Goal: Task Accomplishment & Management: Use online tool/utility

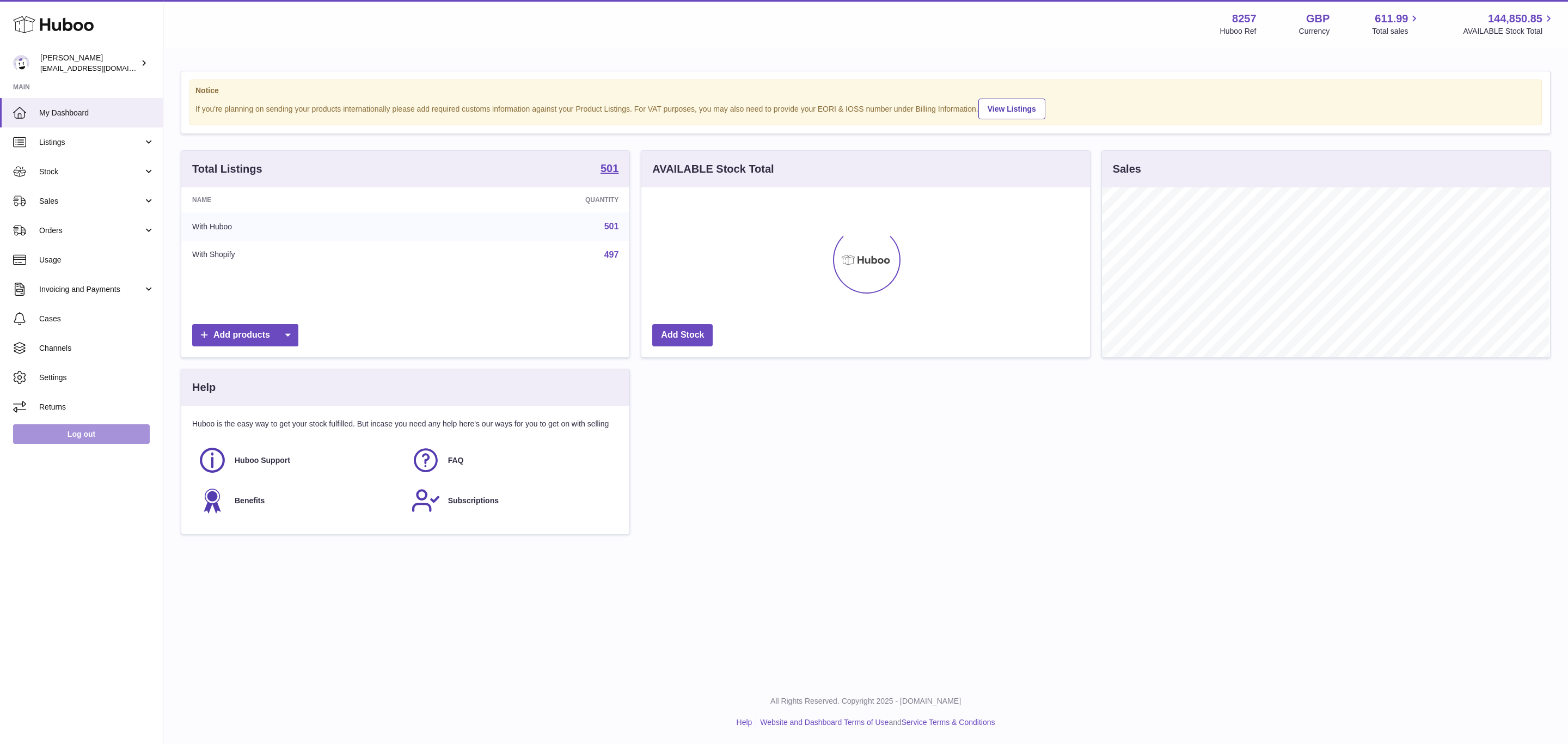
scroll to position [170, 448]
click at [68, 203] on span "Sales" at bounding box center [91, 201] width 104 height 10
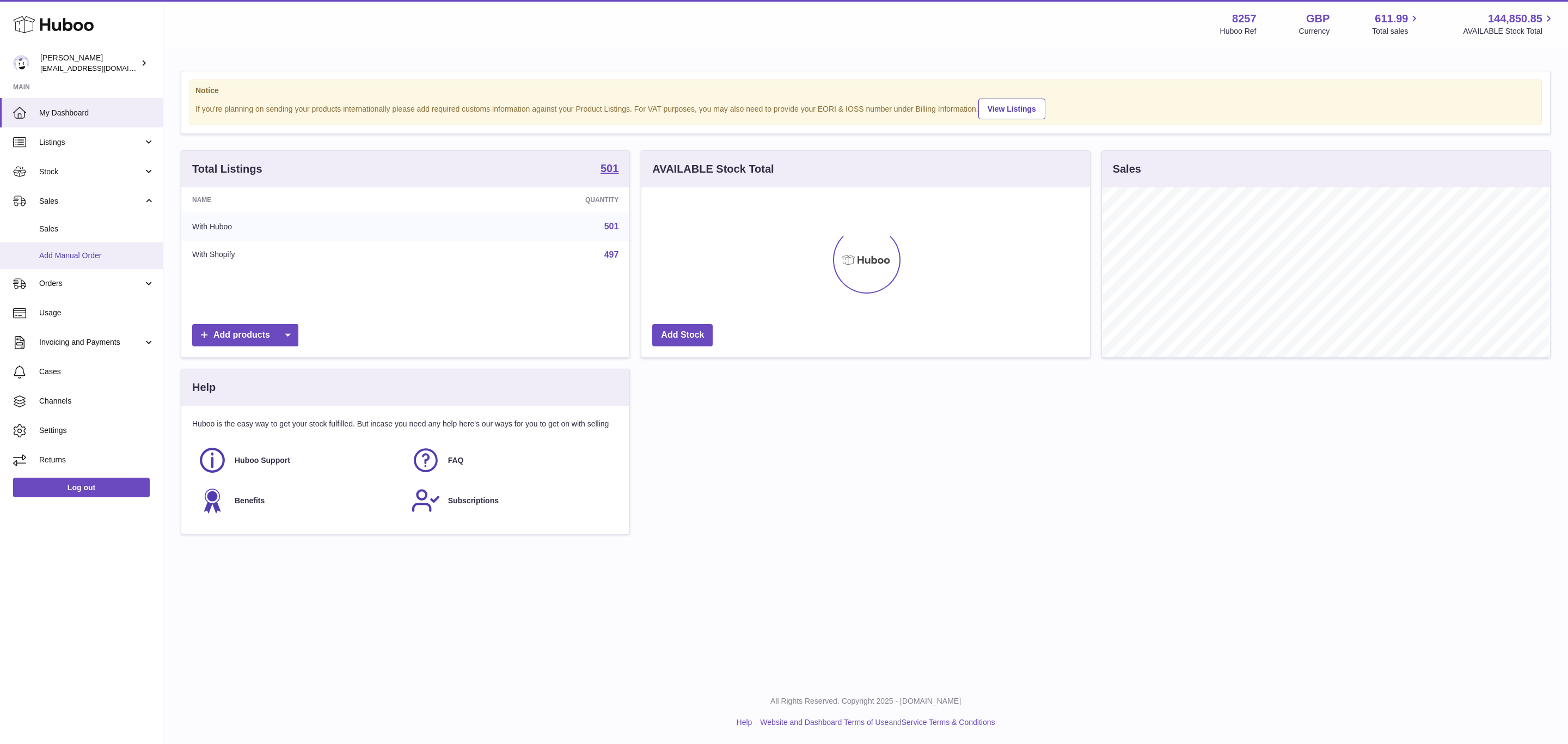
click at [74, 257] on span "Add Manual Order" at bounding box center [97, 255] width 115 height 10
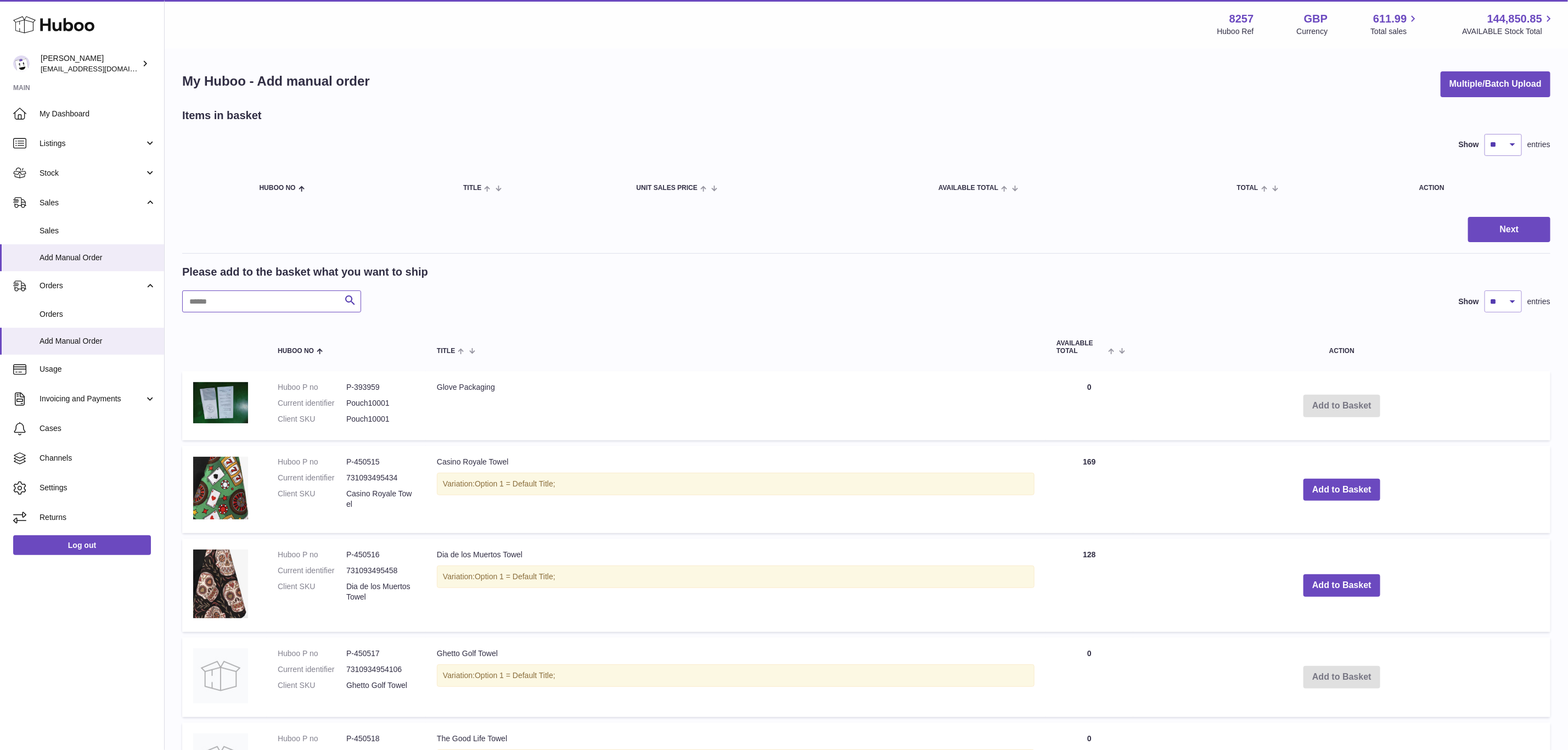
click at [209, 305] on input "text" at bounding box center [271, 301] width 179 height 22
paste input "******"
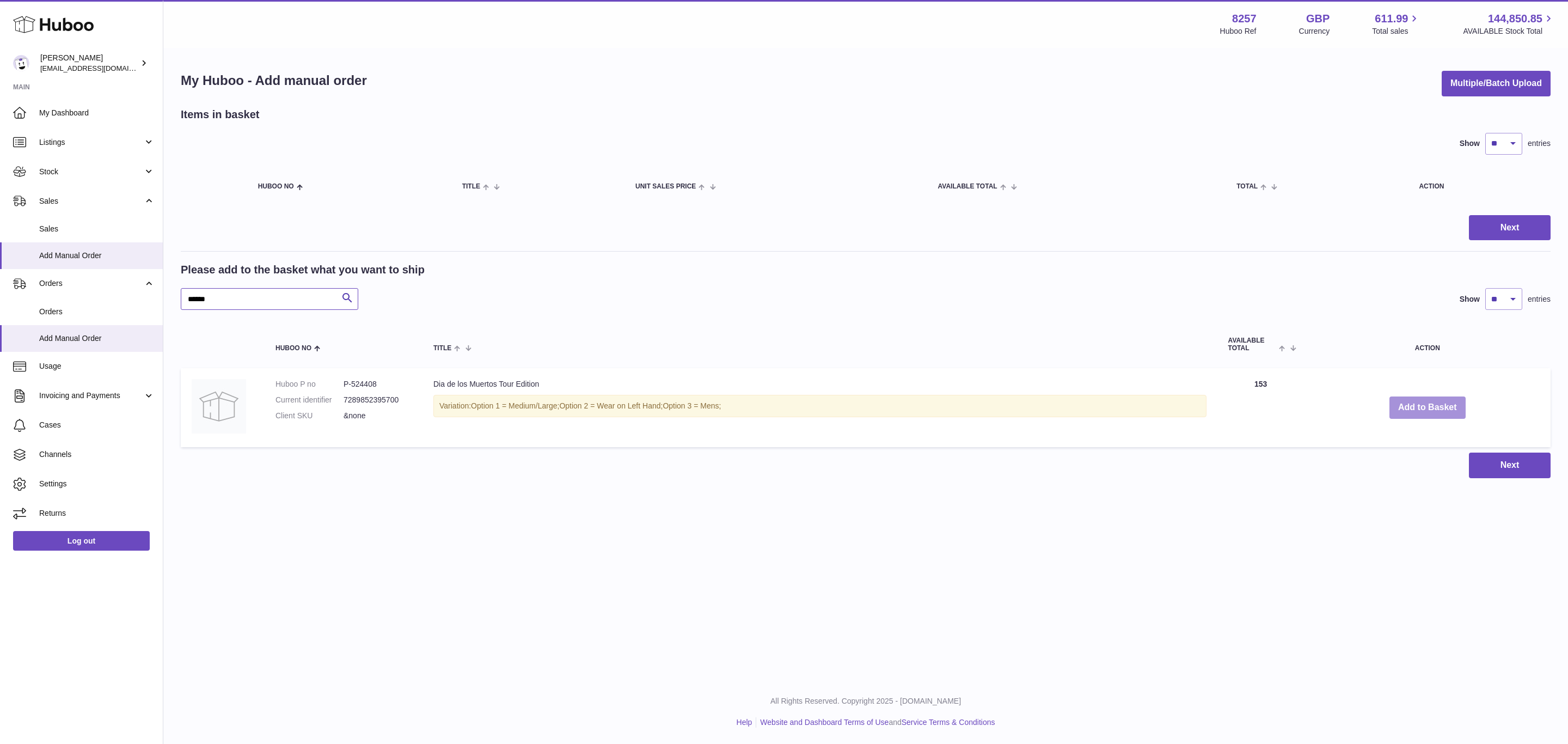
type input "******"
click at [1448, 405] on button "Add to Basket" at bounding box center [1428, 408] width 76 height 22
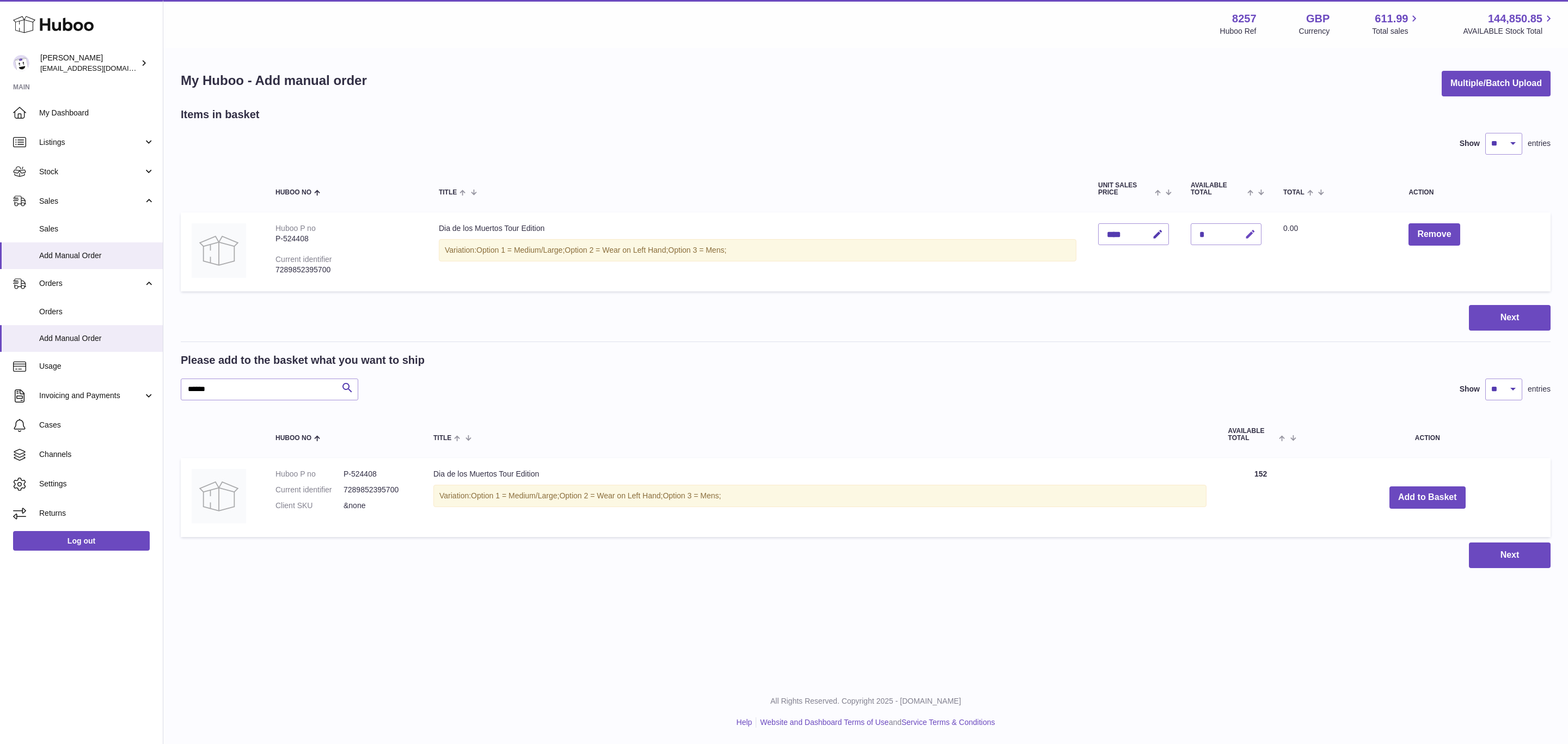
click at [1256, 234] on icon "button" at bounding box center [1250, 234] width 11 height 11
type input "*"
click at [1238, 226] on button "submit" at bounding box center [1249, 234] width 21 height 17
drag, startPoint x: 226, startPoint y: 387, endPoint x: 117, endPoint y: 391, distance: 109.1
click at [117, 391] on div "Huboo Don Magrane internalAdmin-8257@internal.huboo.com Main My Dashboard Listi…" at bounding box center [784, 372] width 1568 height 744
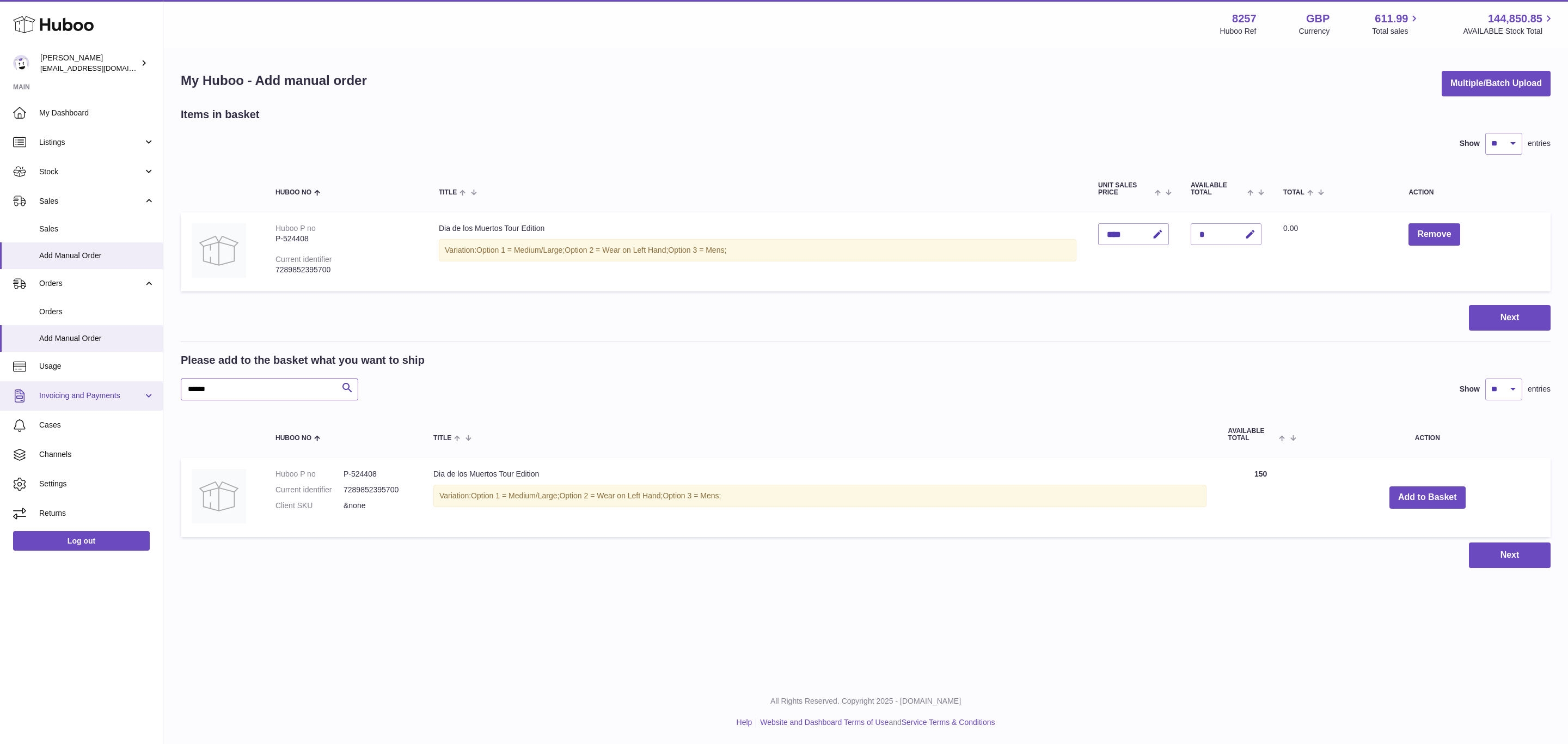
paste input "text"
type input "******"
click at [1420, 495] on button "Add to Basket" at bounding box center [1418, 497] width 76 height 22
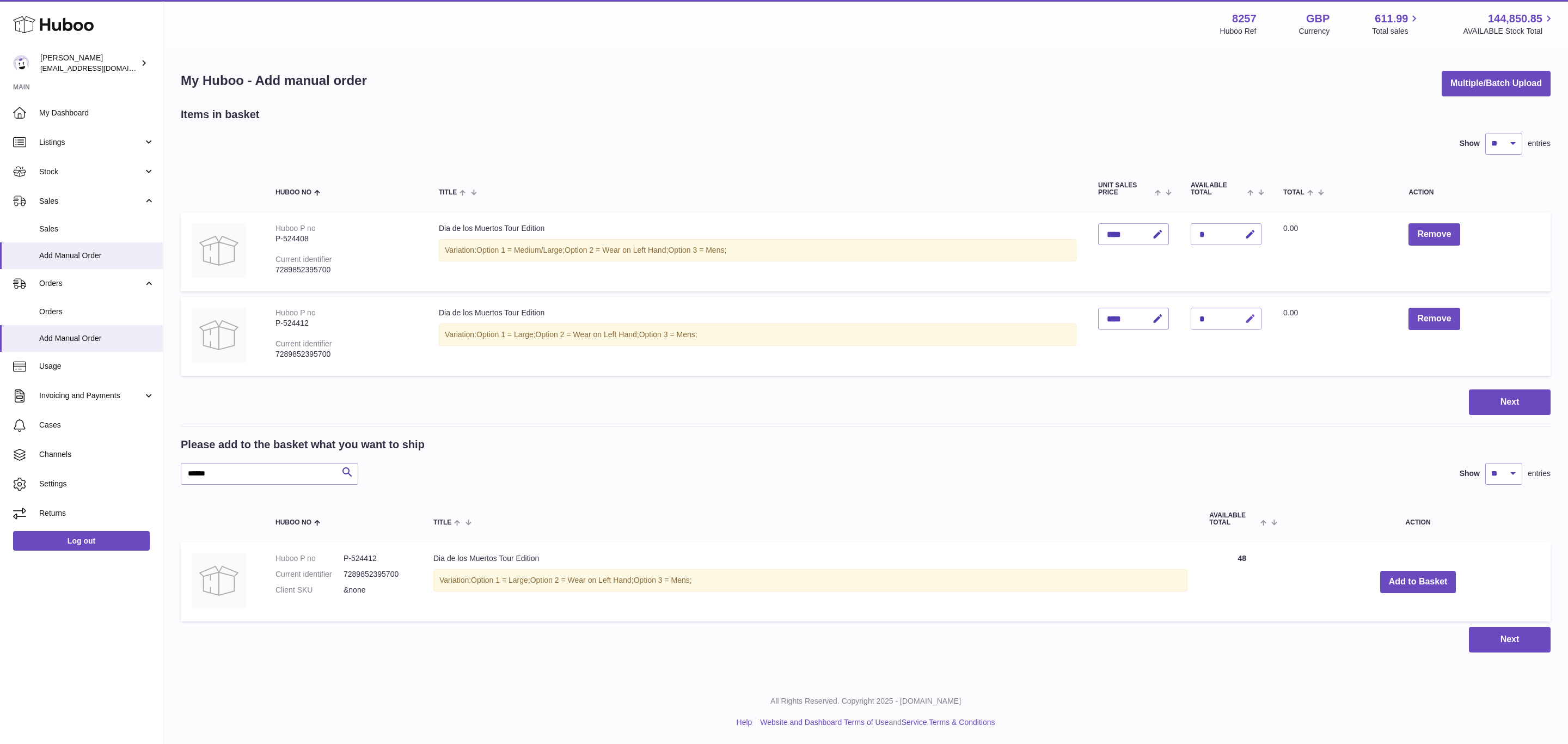
click at [1256, 319] on icon "button" at bounding box center [1250, 319] width 11 height 11
type input "*"
click at [1238, 310] on button "submit" at bounding box center [1249, 318] width 21 height 17
type input "*"
drag, startPoint x: 224, startPoint y: 471, endPoint x: 106, endPoint y: 457, distance: 118.8
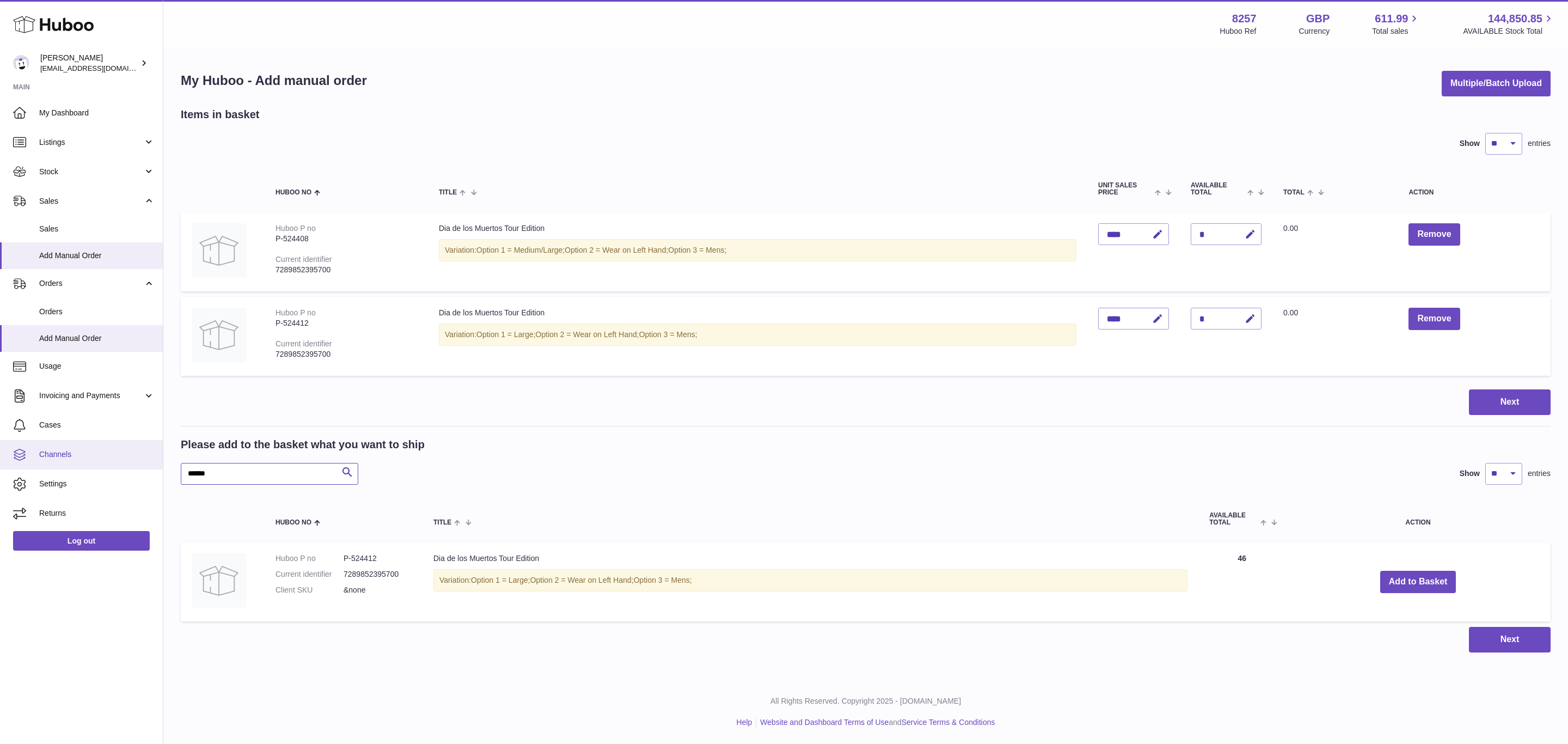
click at [108, 460] on div "Huboo Don Magrane internalAdmin-8257@internal.huboo.com Main My Dashboard Listi…" at bounding box center [784, 372] width 1568 height 744
paste input "text"
type input "******"
click at [1417, 577] on button "Add to Basket" at bounding box center [1418, 582] width 76 height 22
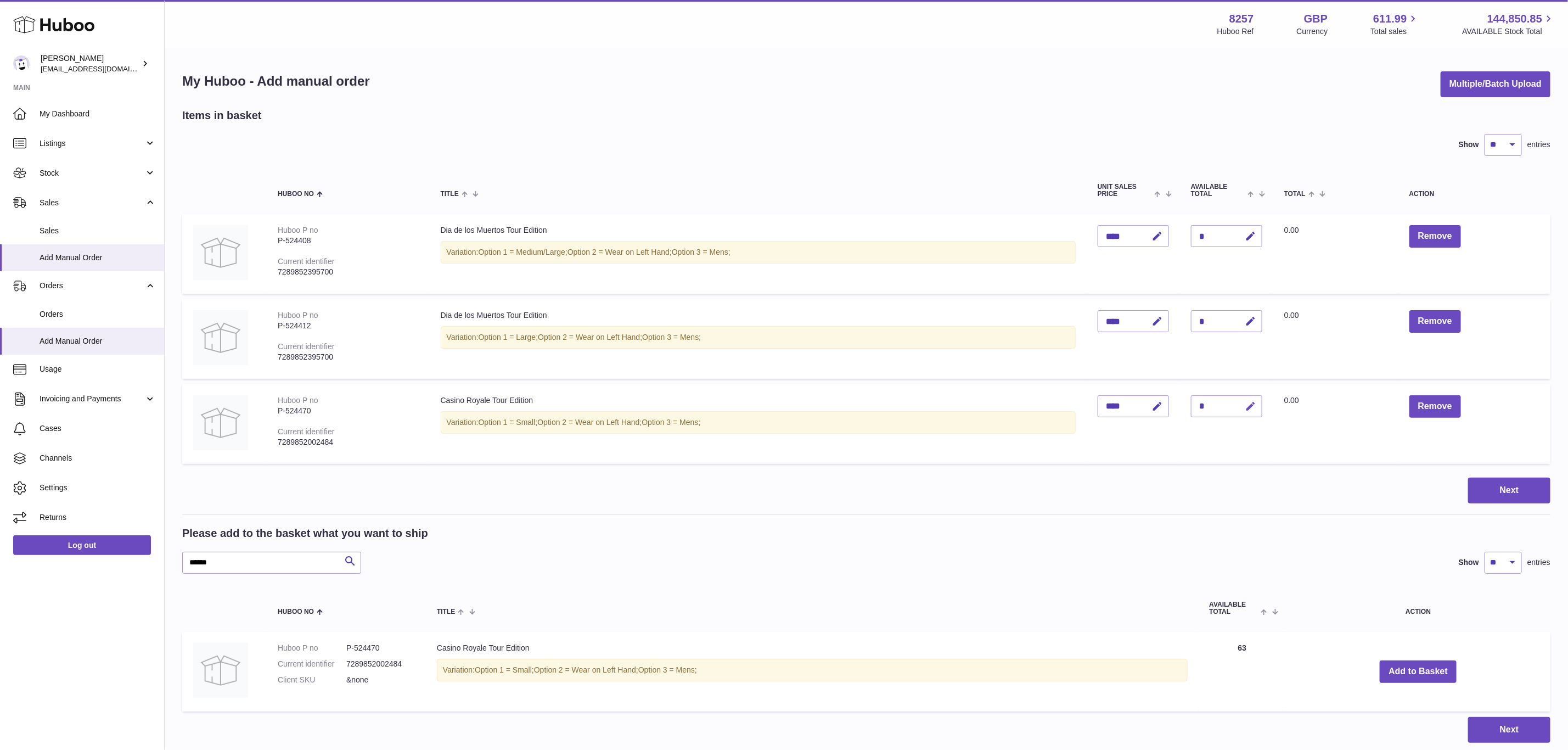
click at [1257, 402] on icon "button" at bounding box center [1251, 406] width 11 height 11
type input "*"
click at [1239, 397] on button "submit" at bounding box center [1250, 406] width 21 height 17
drag, startPoint x: 240, startPoint y: 567, endPoint x: 124, endPoint y: 558, distance: 116.3
click at [126, 559] on div "Huboo Don Magrane internalAdmin-8257@internal.huboo.com Main My Dashboard Listi…" at bounding box center [784, 414] width 1568 height 829
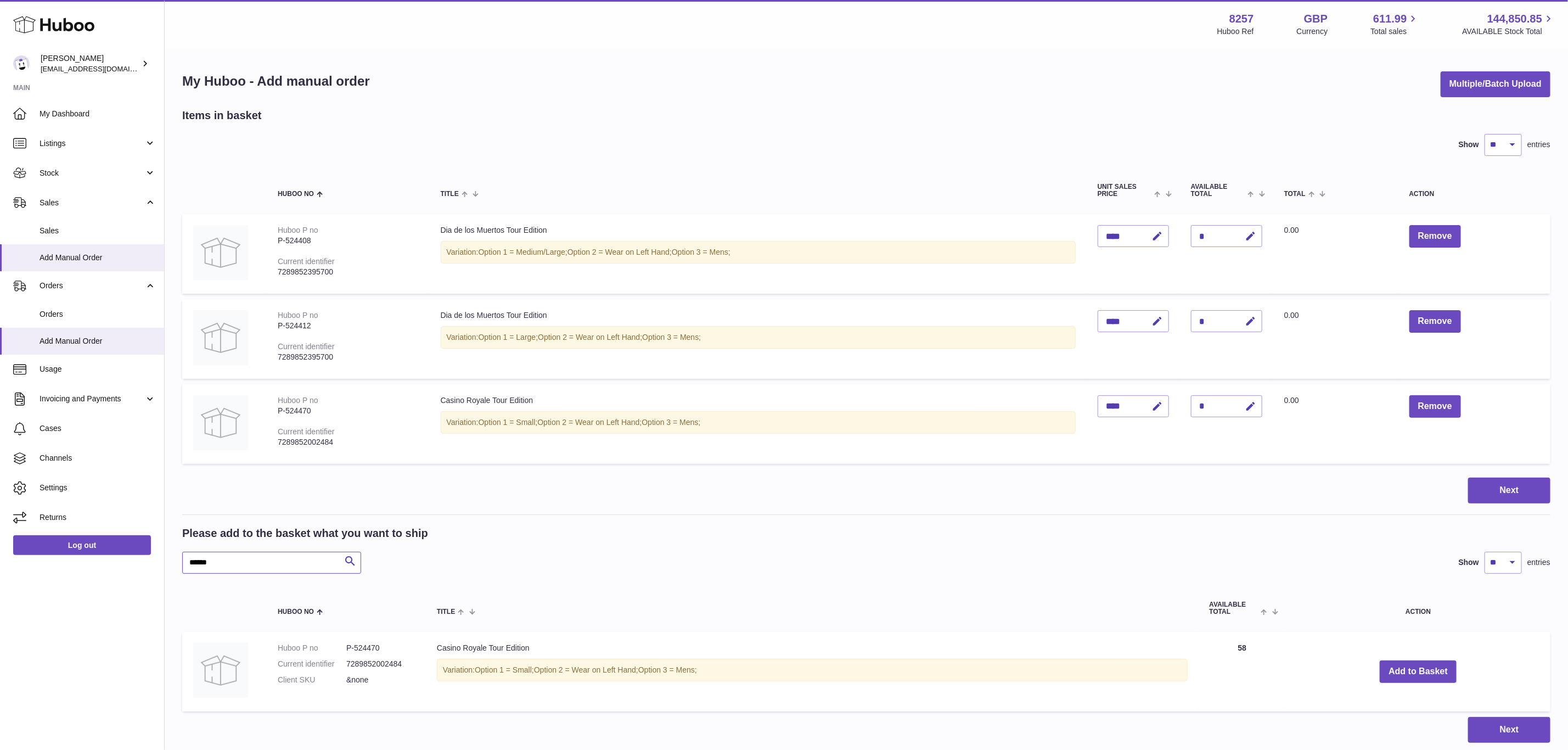
paste input "text"
type input "******"
click at [1406, 666] on button "Add to Basket" at bounding box center [1421, 671] width 77 height 22
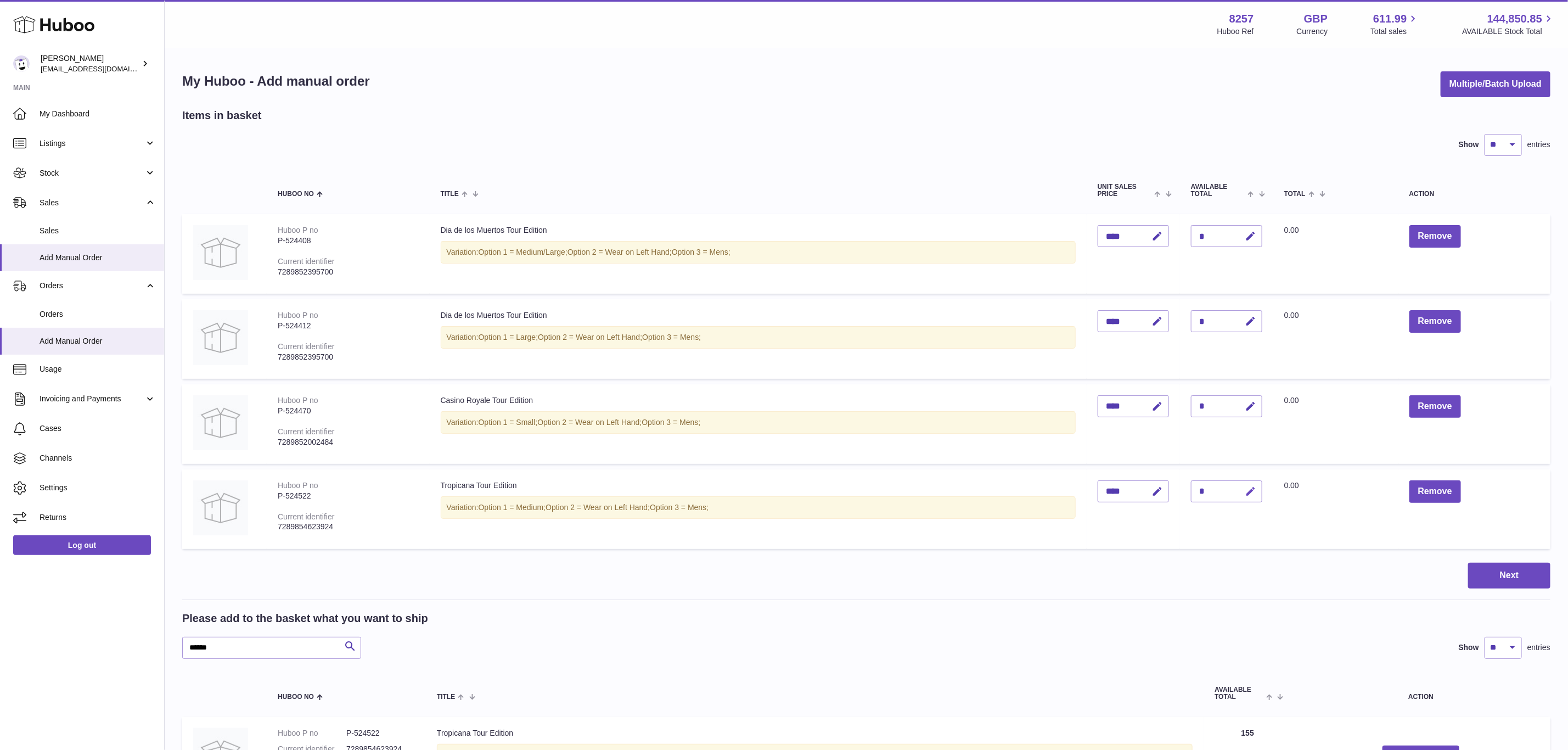
click at [1257, 493] on icon "button" at bounding box center [1251, 491] width 11 height 11
type input "**"
click at [1239, 483] on button "submit" at bounding box center [1250, 491] width 21 height 17
drag, startPoint x: 252, startPoint y: 645, endPoint x: 112, endPoint y: 659, distance: 140.7
click at [112, 659] on div "Huboo Don Magrane internalAdmin-8257@internal.huboo.com Main My Dashboard Listi…" at bounding box center [784, 457] width 1568 height 914
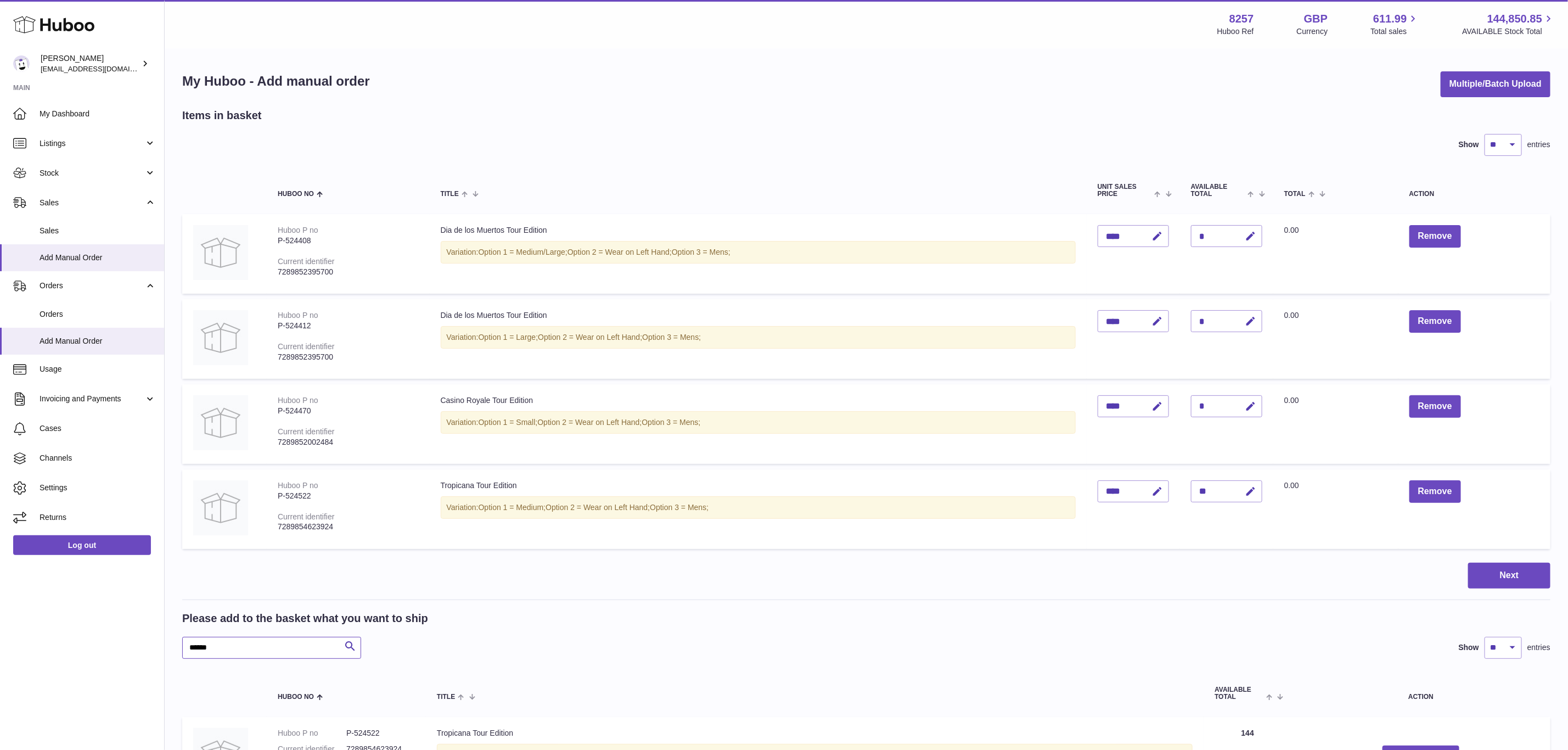
paste input "text"
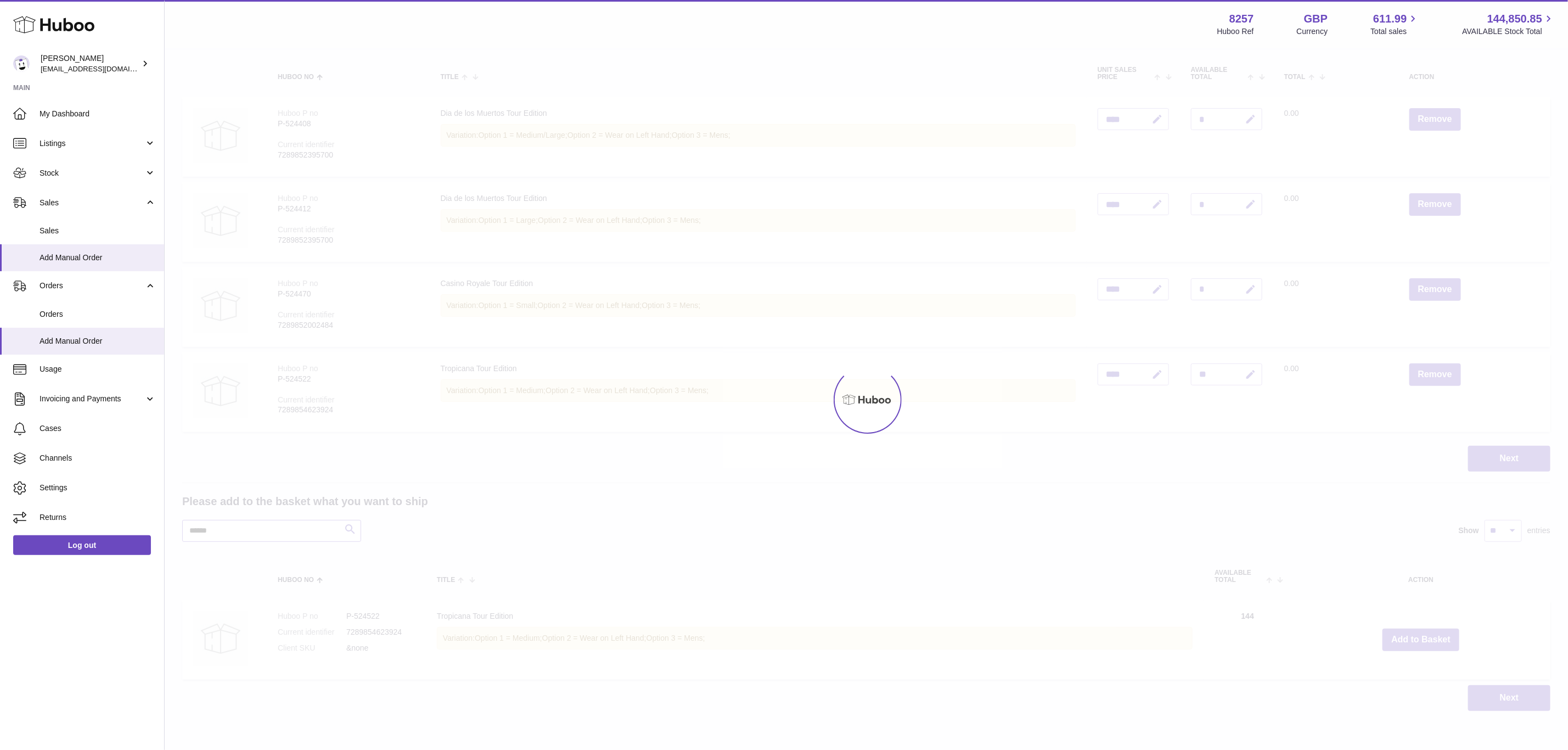
scroll to position [160, 0]
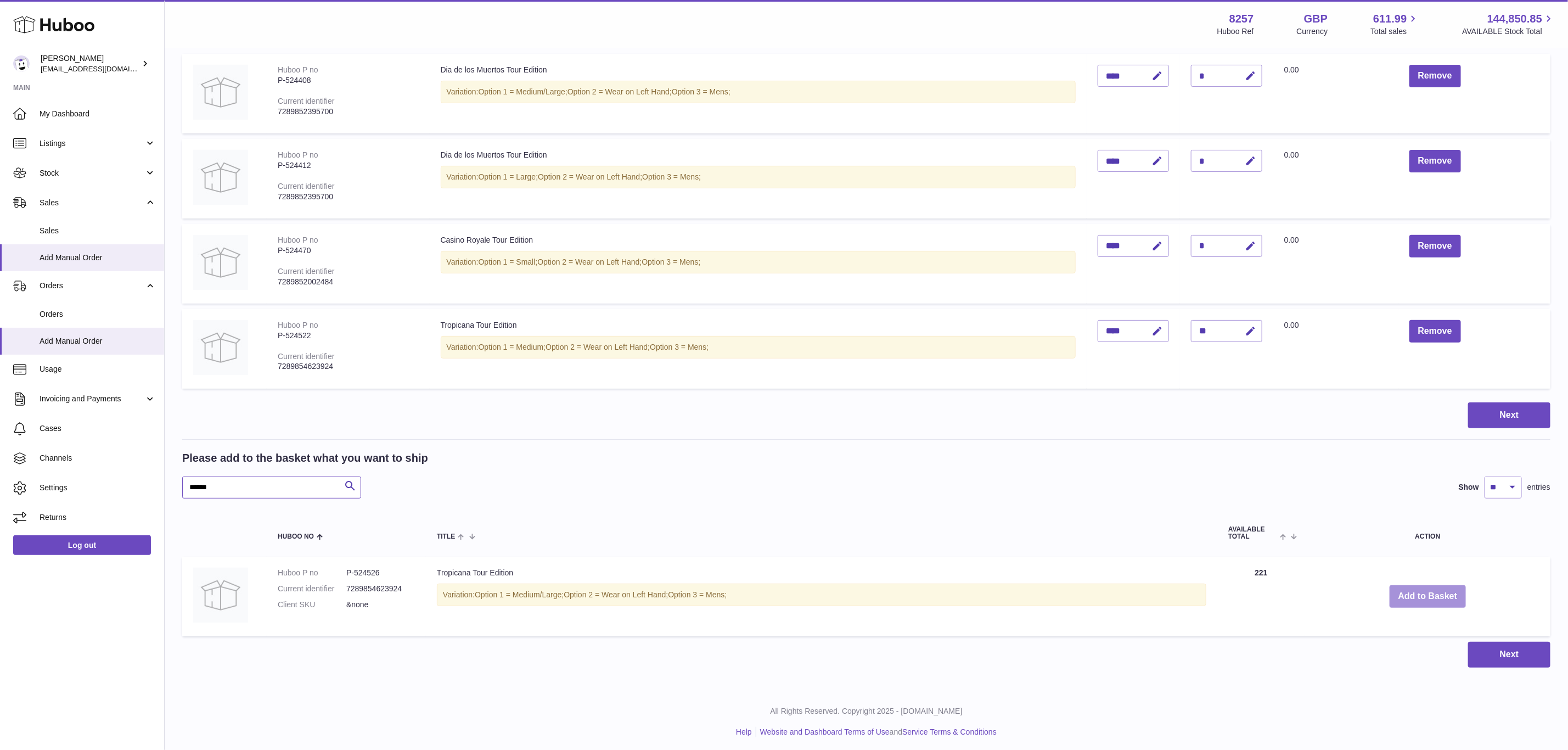
type input "******"
click at [1425, 594] on button "Add to Basket" at bounding box center [1428, 597] width 77 height 22
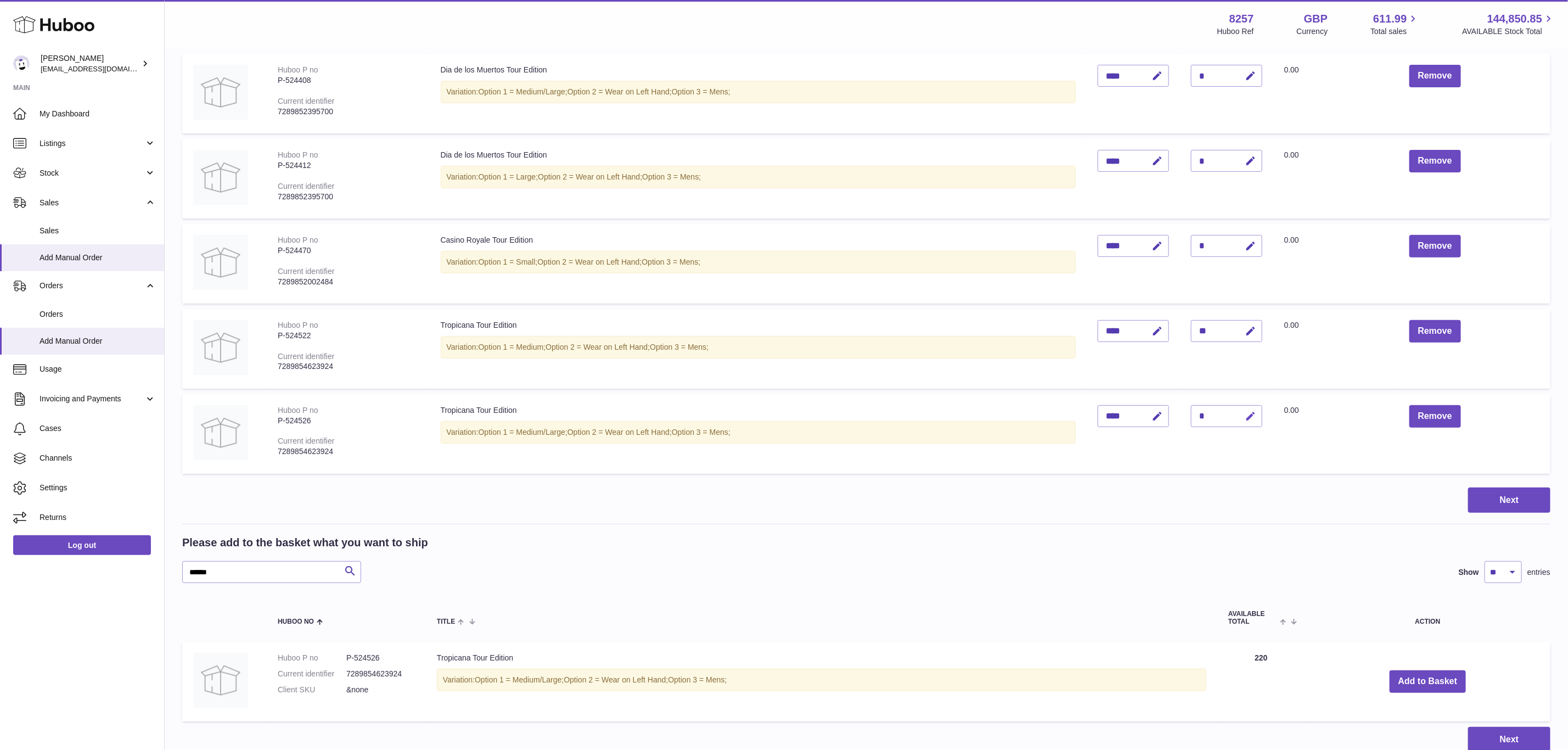
click at [1257, 412] on icon "button" at bounding box center [1251, 416] width 11 height 11
type input "**"
click at [1239, 407] on button "submit" at bounding box center [1250, 415] width 21 height 17
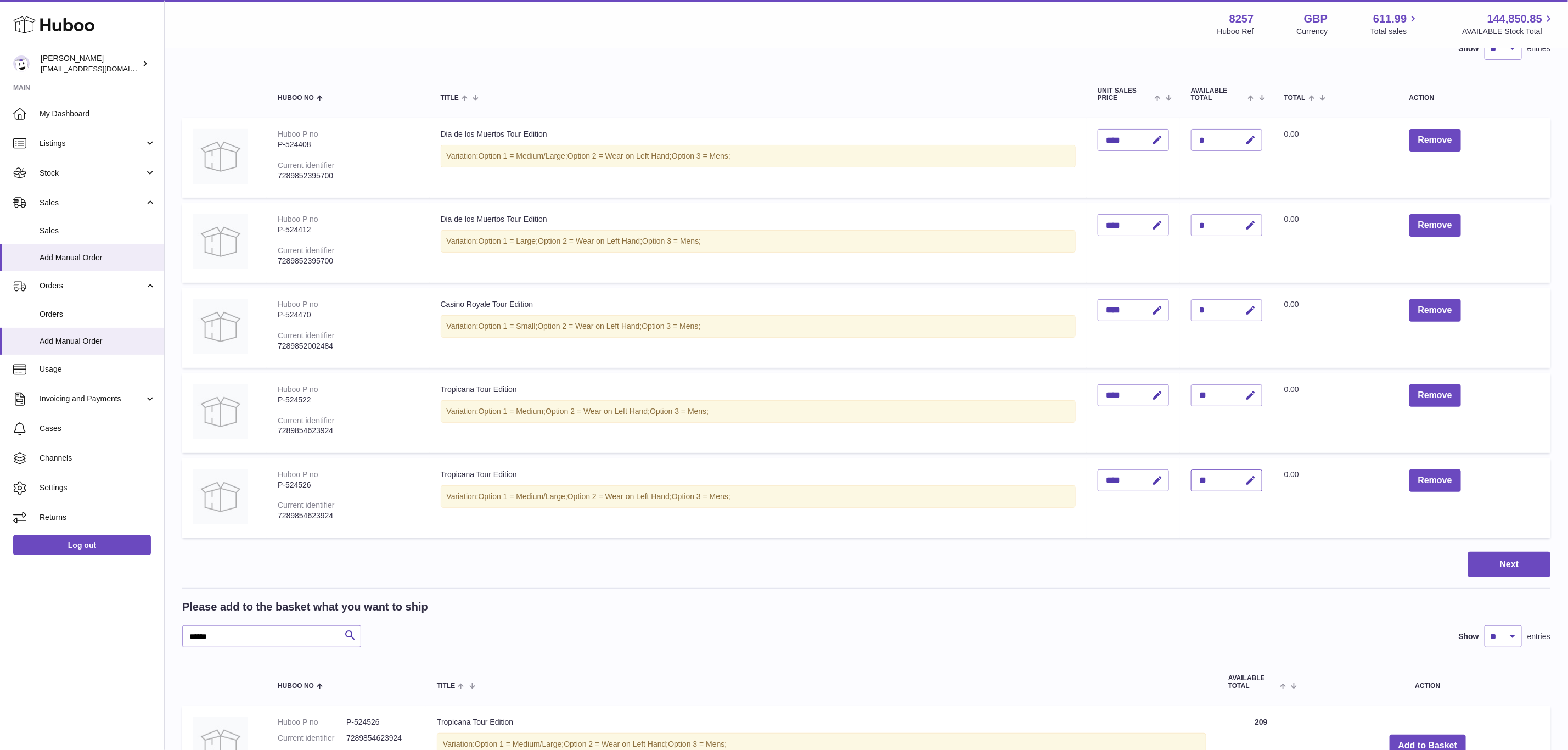
scroll to position [78, 0]
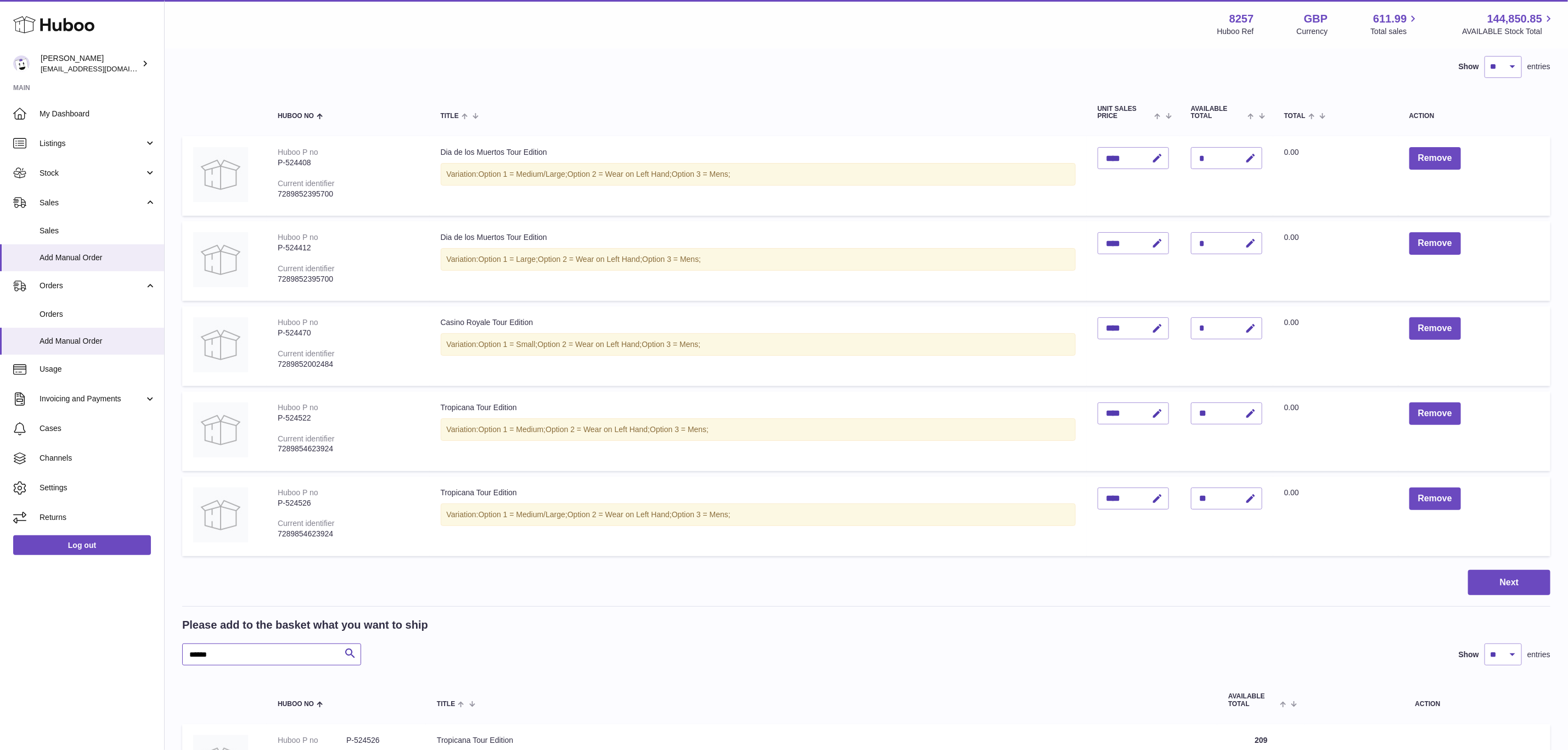
drag, startPoint x: 222, startPoint y: 656, endPoint x: 135, endPoint y: 647, distance: 87.5
click at [135, 647] on div "Huboo Don Magrane internalAdmin-8257@internal.huboo.com Main My Dashboard Listi…" at bounding box center [784, 421] width 1568 height 999
paste input "text"
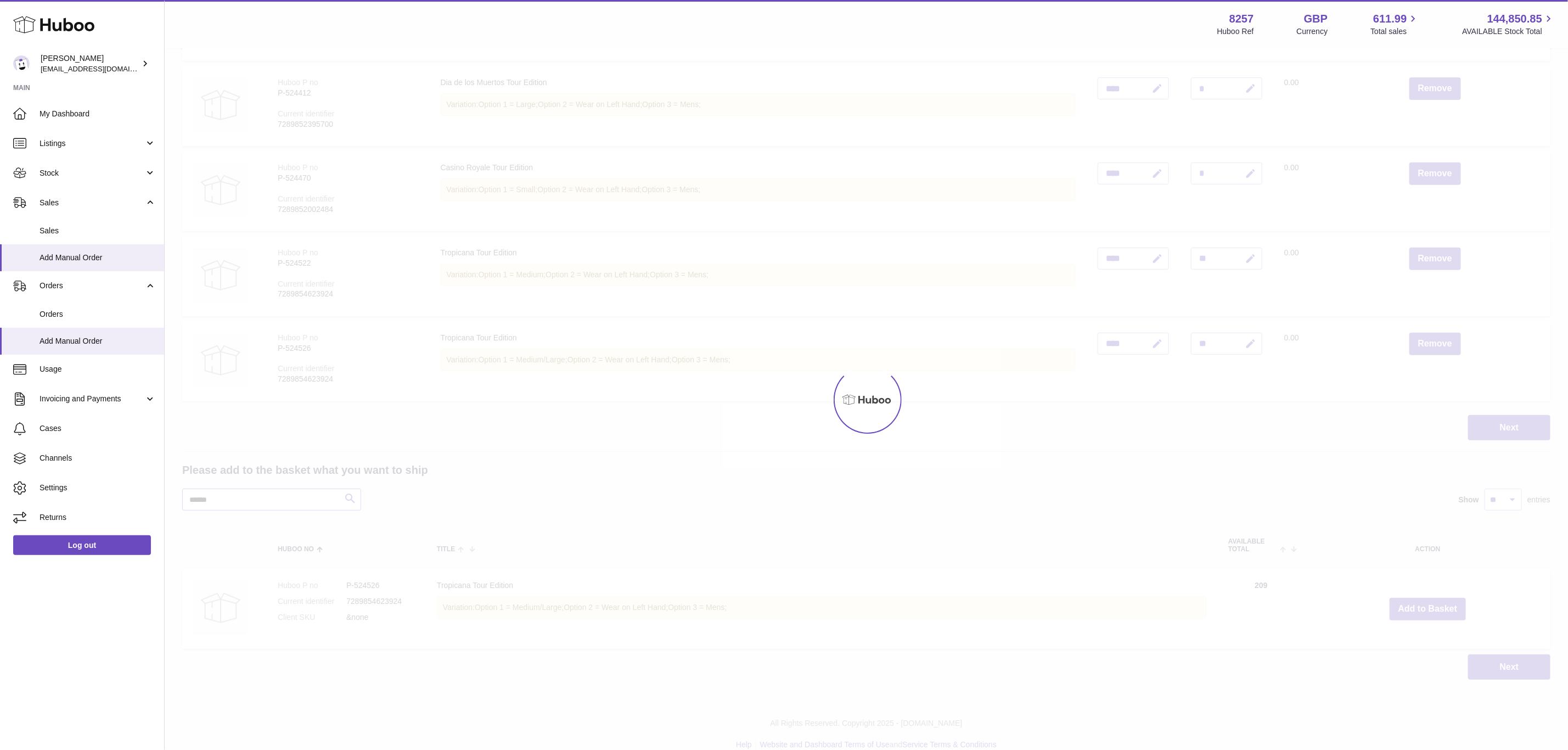
scroll to position [243, 0]
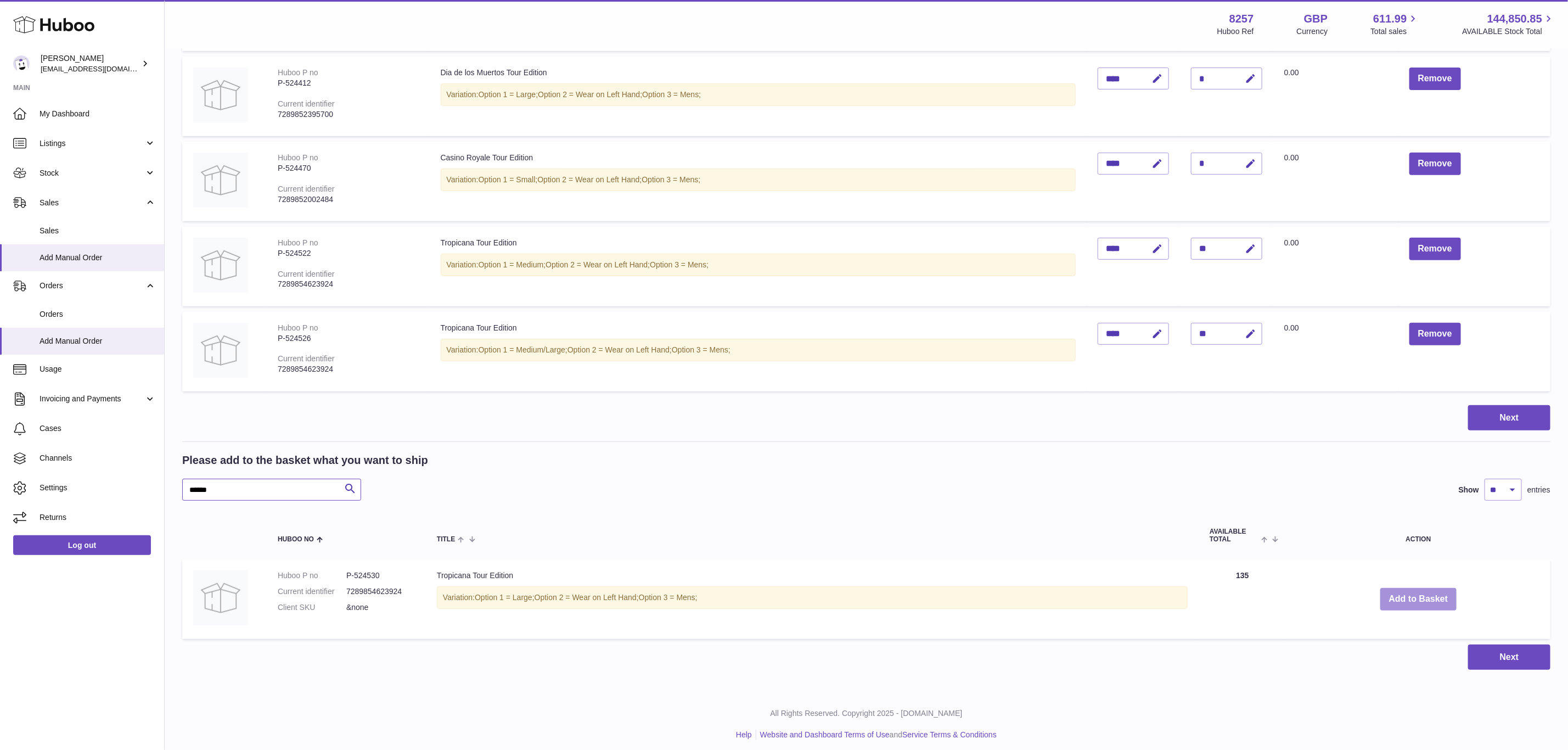
type input "******"
click at [1413, 590] on button "Add to Basket" at bounding box center [1418, 599] width 77 height 22
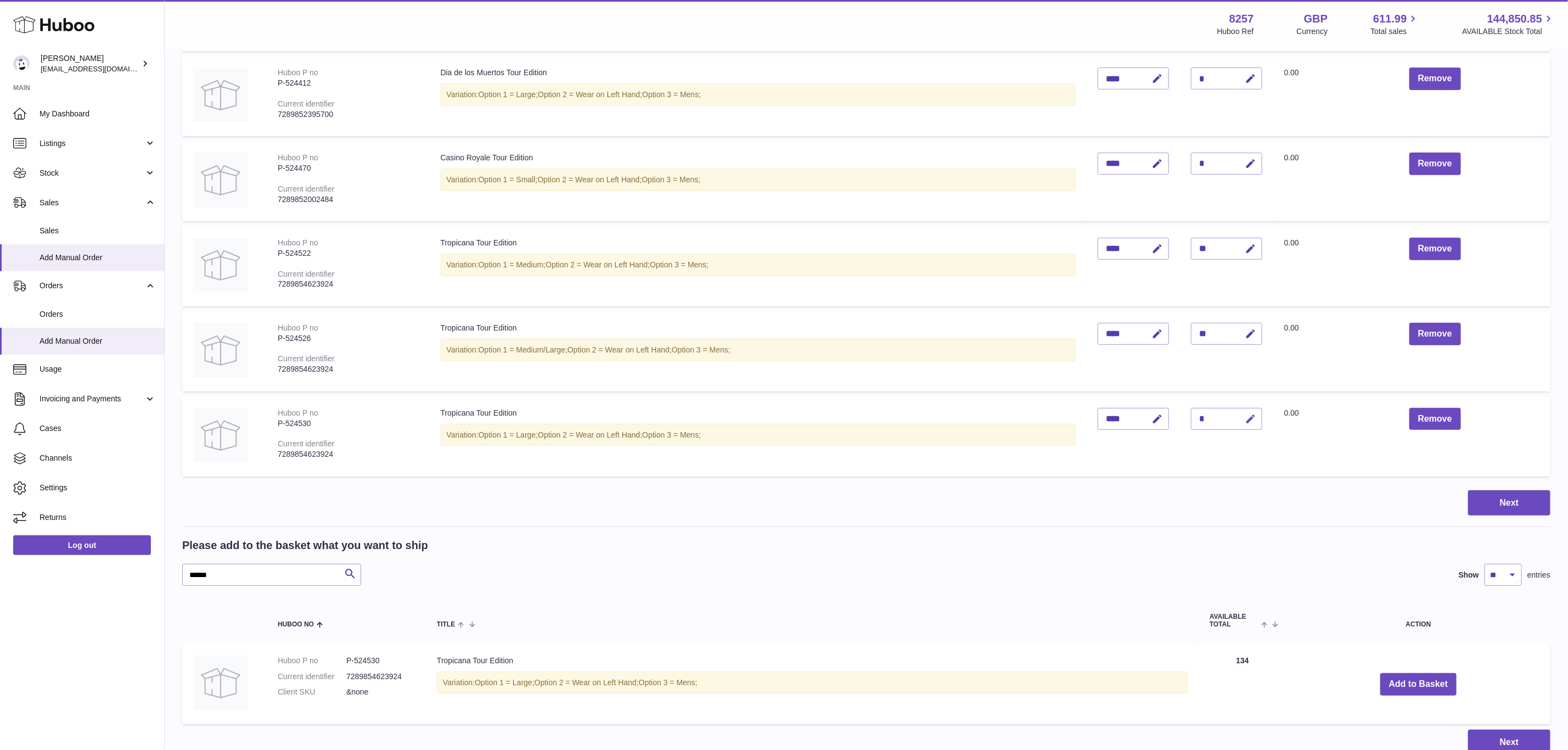
click at [1257, 417] on icon "button" at bounding box center [1251, 418] width 11 height 11
type input "**"
click at [1239, 410] on button "submit" at bounding box center [1250, 418] width 21 height 17
drag, startPoint x: 238, startPoint y: 573, endPoint x: 104, endPoint y: 573, distance: 134.0
click at [104, 573] on div "Huboo Don Magrane internalAdmin-8257@internal.huboo.com Main My Dashboard Listi…" at bounding box center [784, 299] width 1568 height 1084
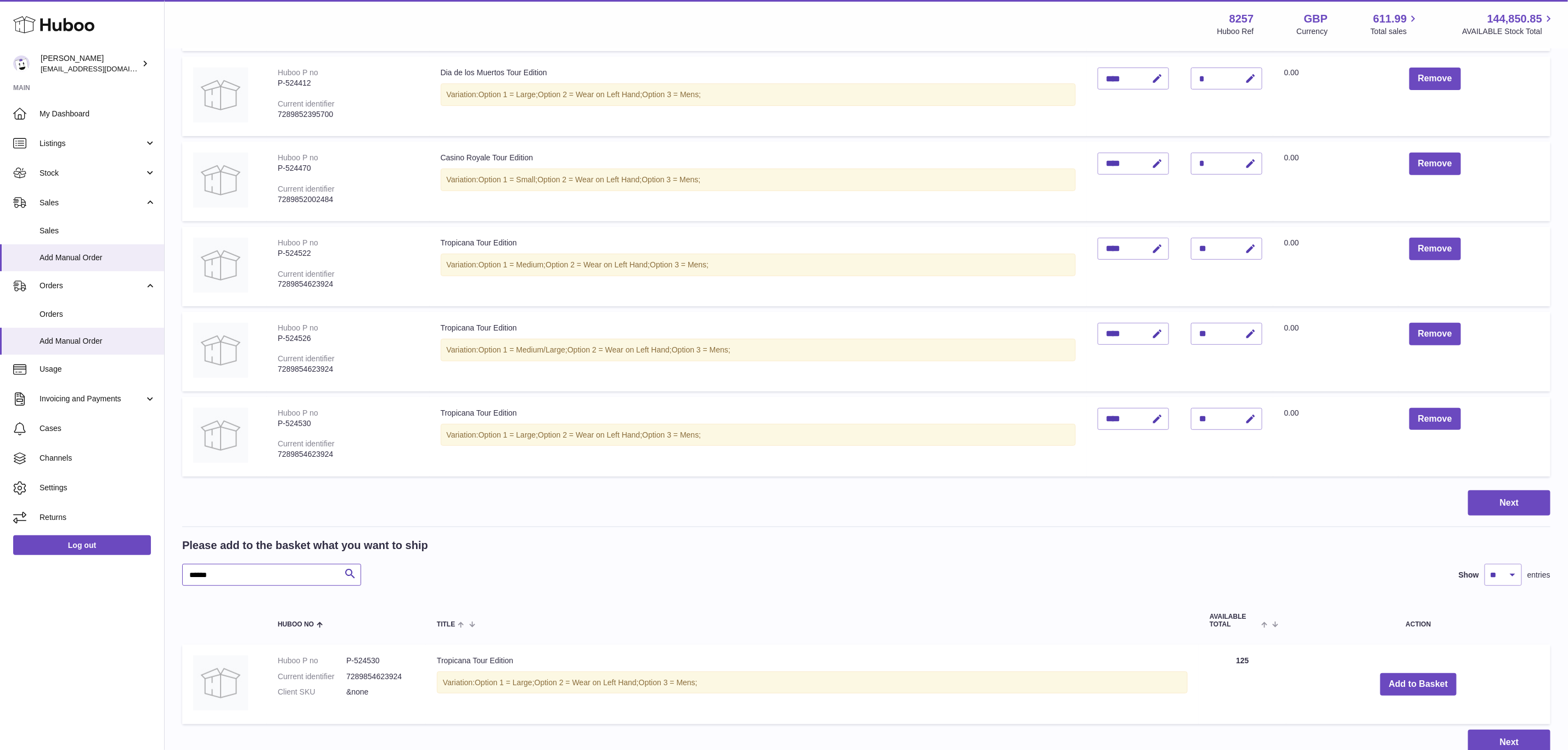
paste input "text"
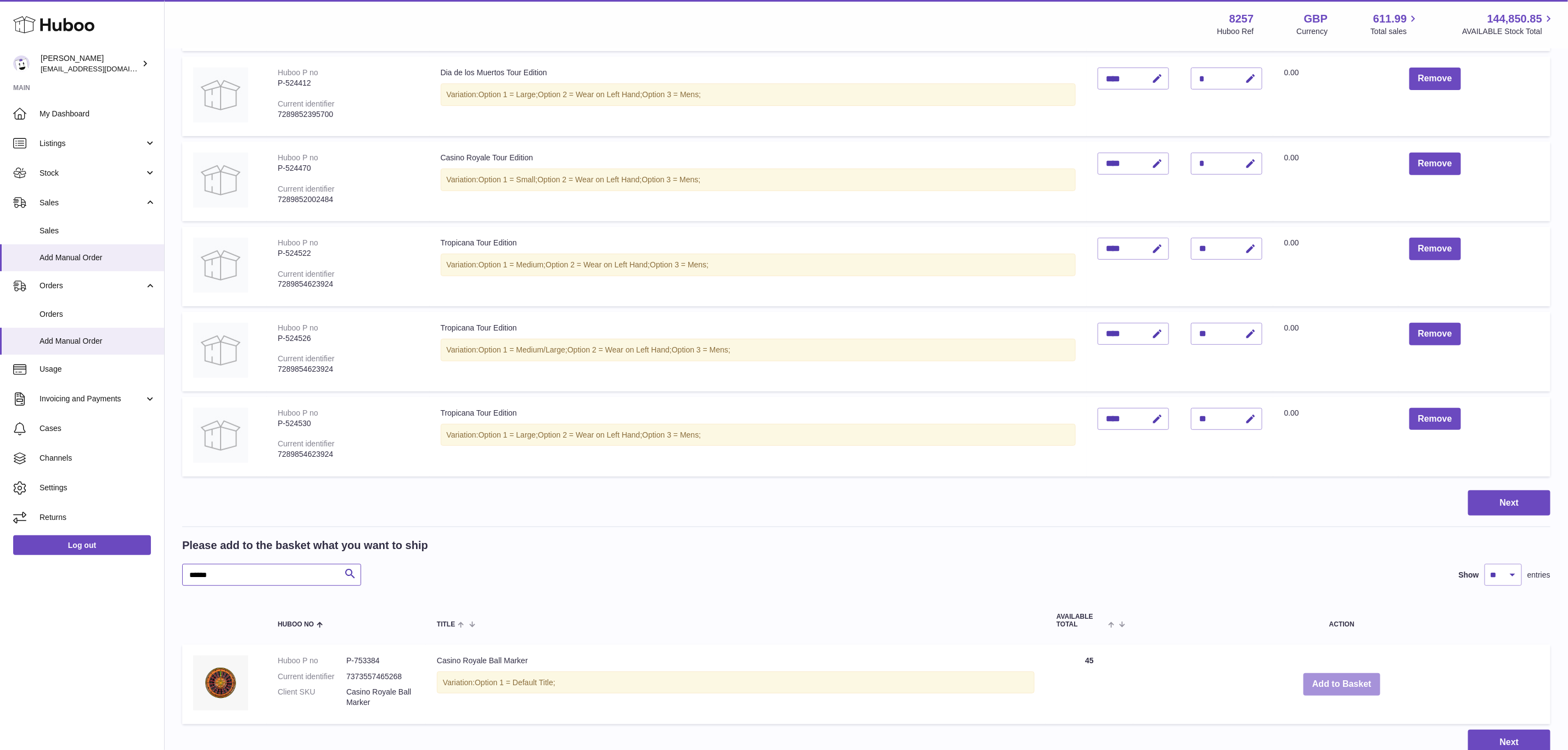
type input "******"
click at [1353, 680] on button "Add to Basket" at bounding box center [1342, 684] width 77 height 22
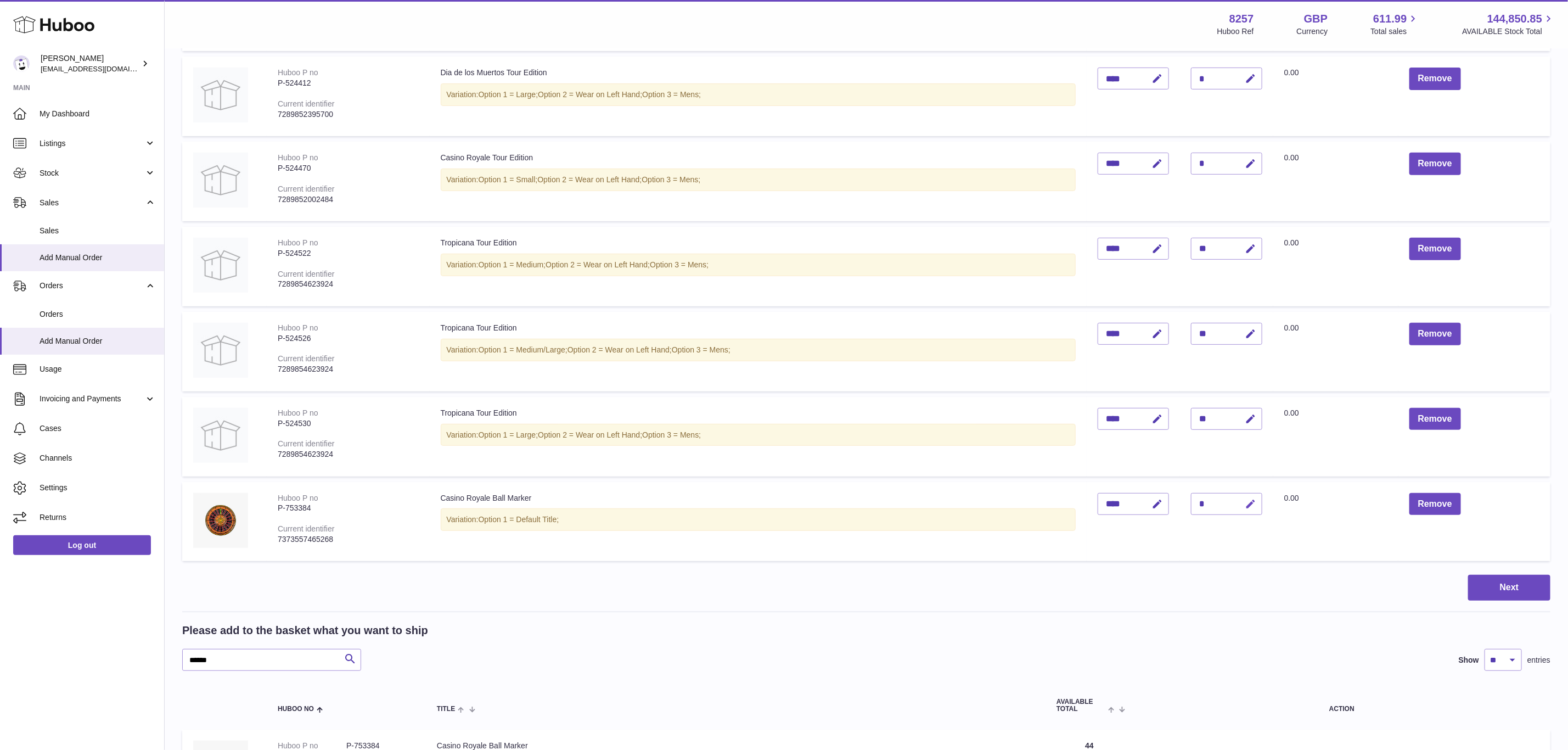
click at [1257, 499] on icon "button" at bounding box center [1251, 504] width 11 height 11
type input "**"
click at [1239, 495] on button "submit" at bounding box center [1250, 503] width 21 height 17
drag, startPoint x: 143, startPoint y: 654, endPoint x: 116, endPoint y: 657, distance: 27.2
click at [116, 657] on div "Huboo Don Magrane internalAdmin-8257@internal.huboo.com Main My Dashboard Listi…" at bounding box center [784, 342] width 1568 height 1170
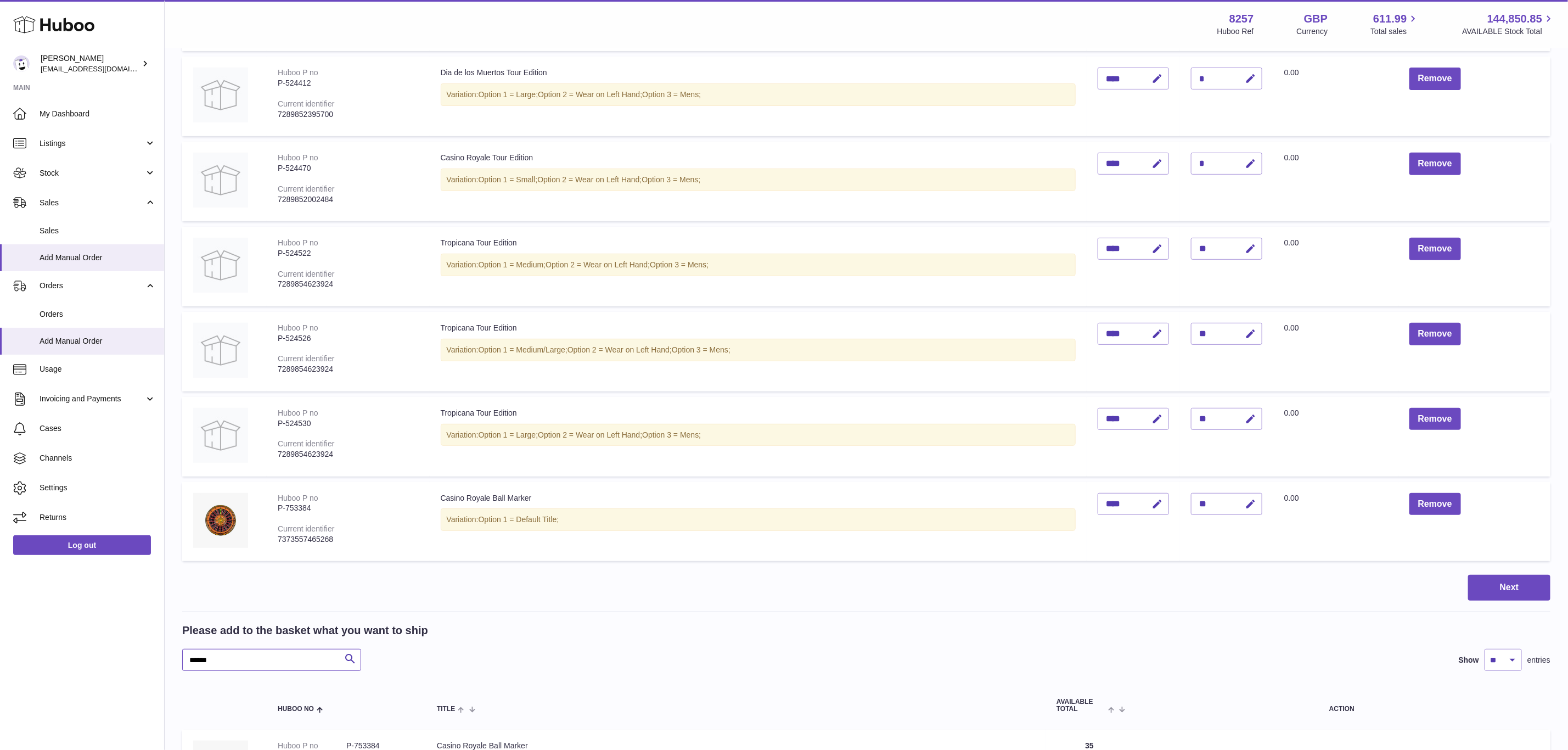
paste input "text"
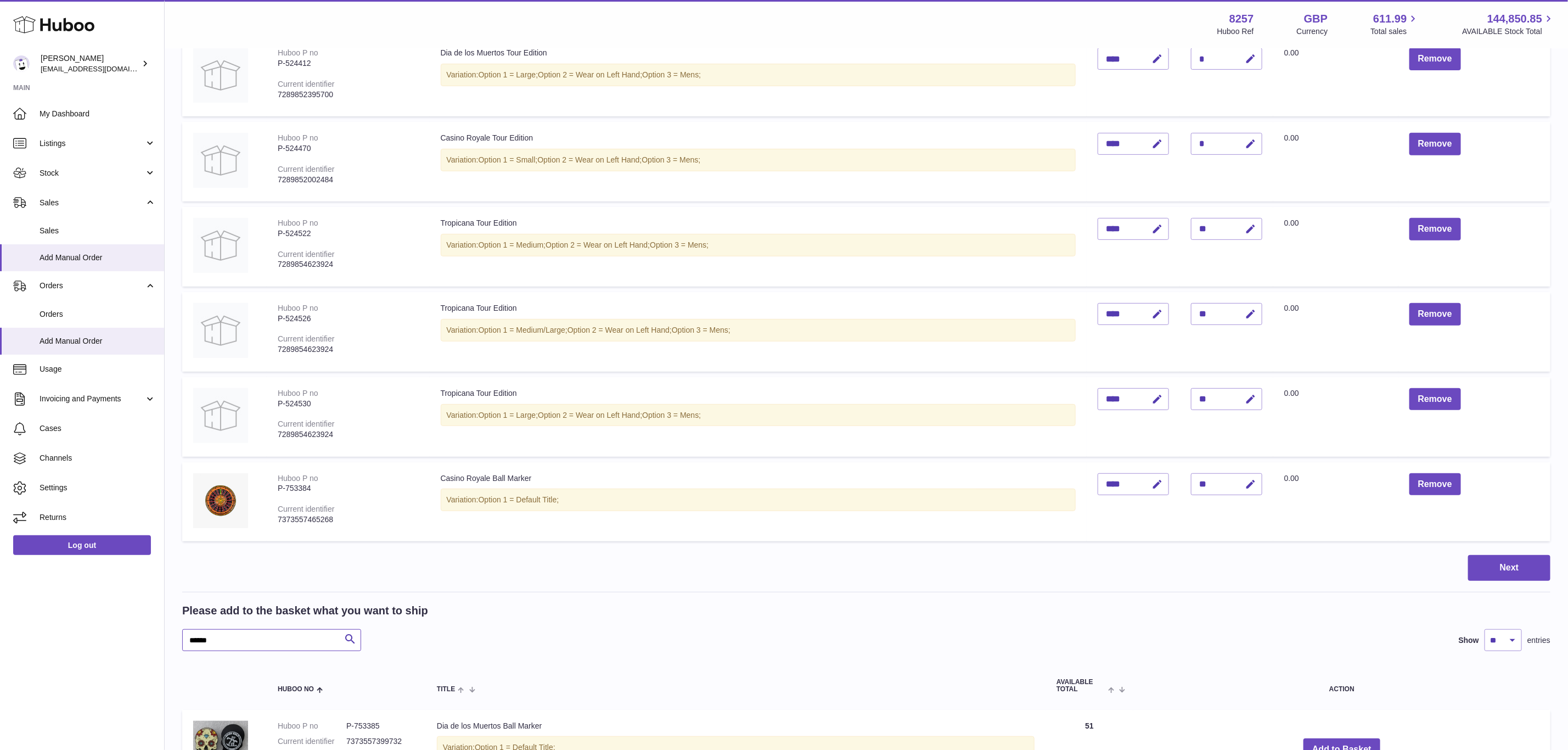
scroll to position [407, 0]
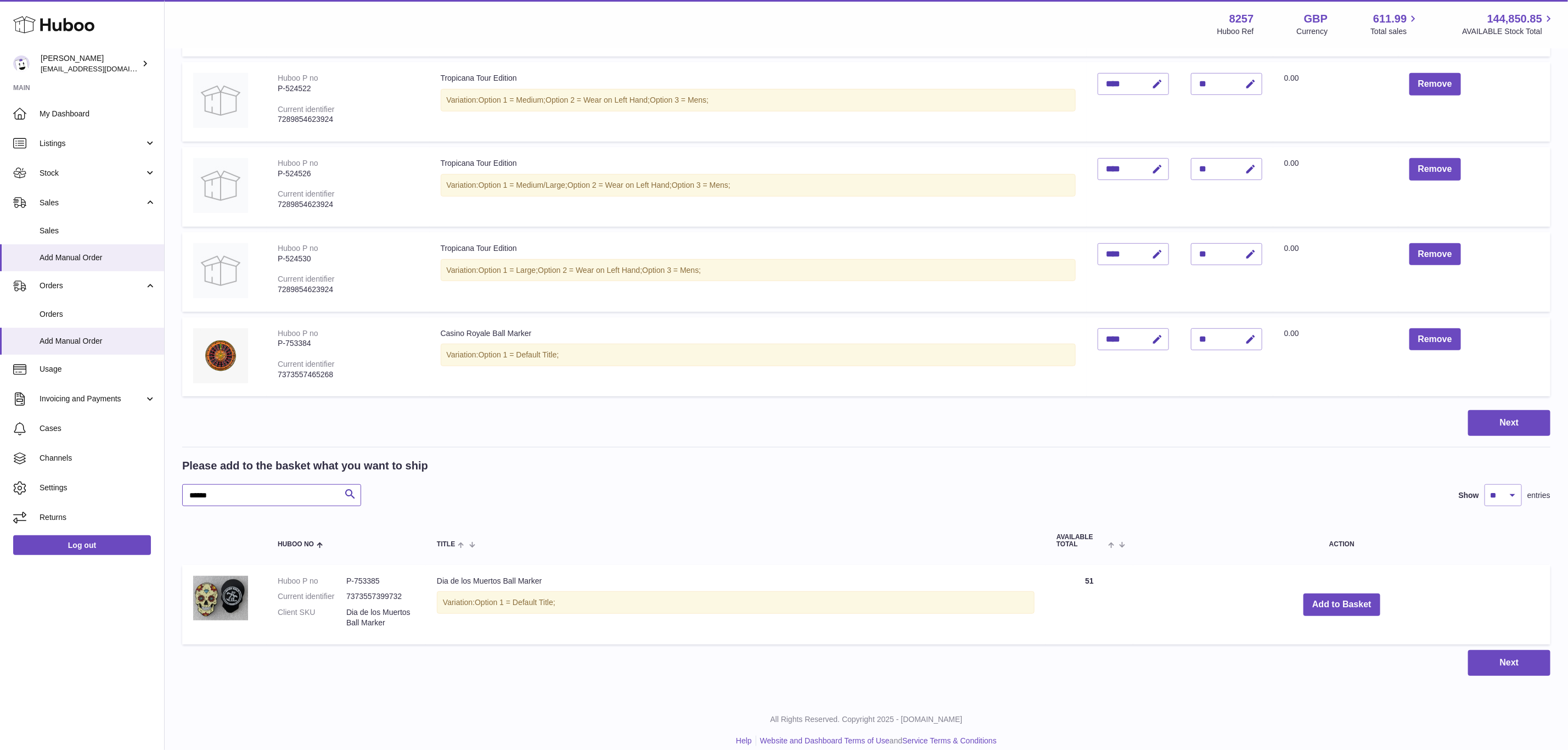
type input "******"
click at [1345, 601] on button "Add to Basket" at bounding box center [1342, 605] width 77 height 22
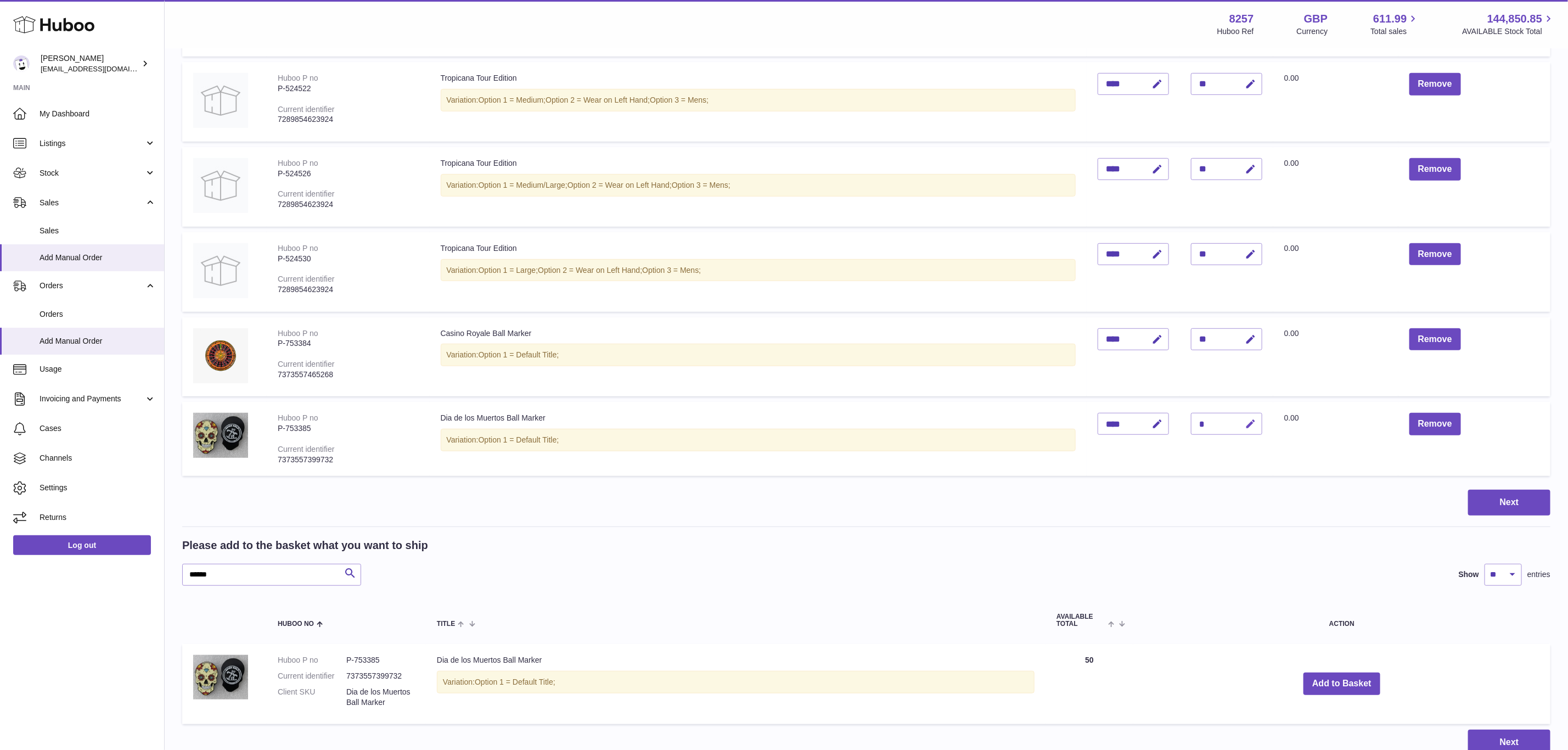
click at [1263, 427] on button "button" at bounding box center [1249, 424] width 25 height 22
type input "**"
click at [1239, 415] on button "submit" at bounding box center [1250, 423] width 21 height 17
drag, startPoint x: 216, startPoint y: 569, endPoint x: 163, endPoint y: 568, distance: 53.0
click at [163, 568] on div "Huboo Don Magrane internalAdmin-8257@internal.huboo.com Main My Dashboard Listi…" at bounding box center [784, 217] width 1568 height 1249
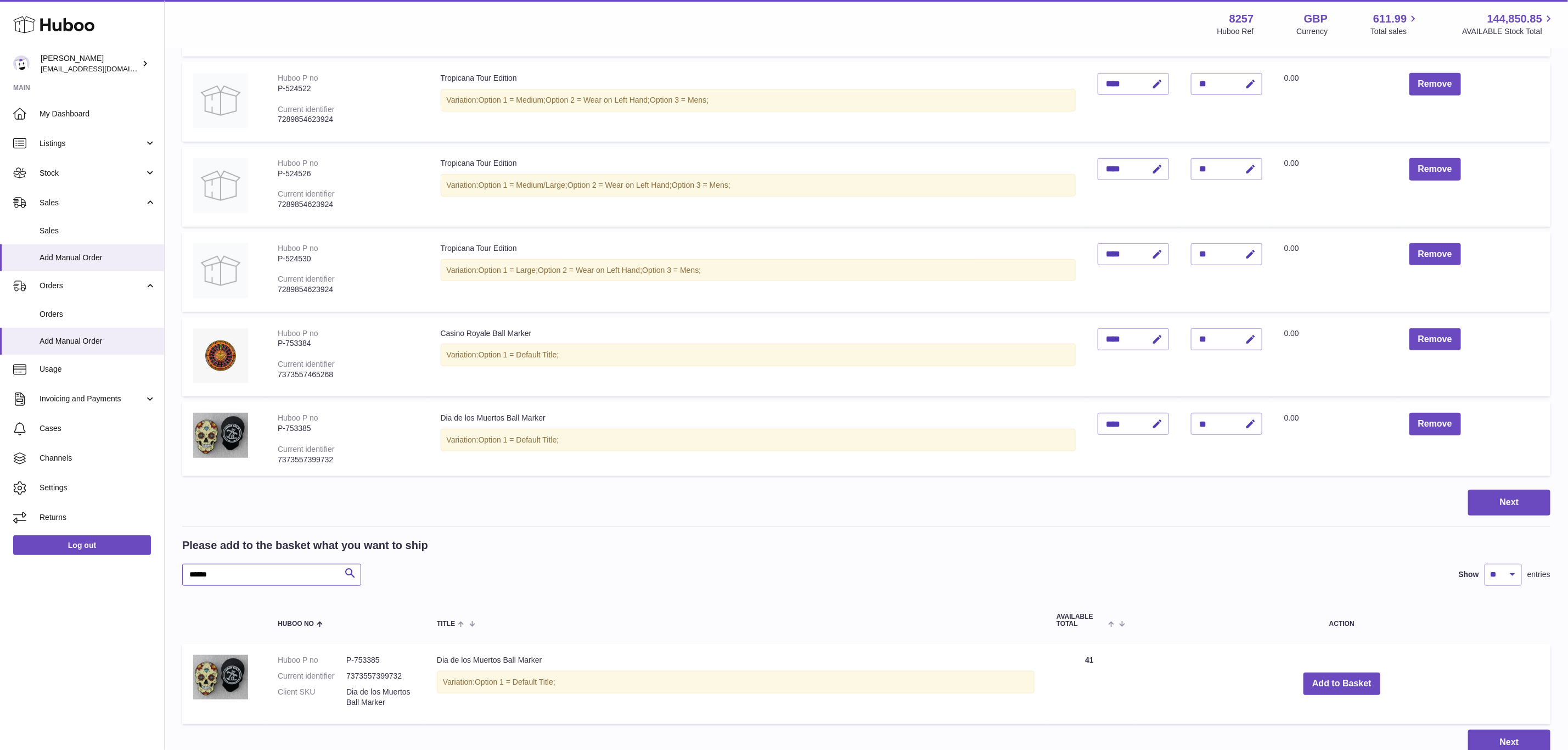
paste input "text"
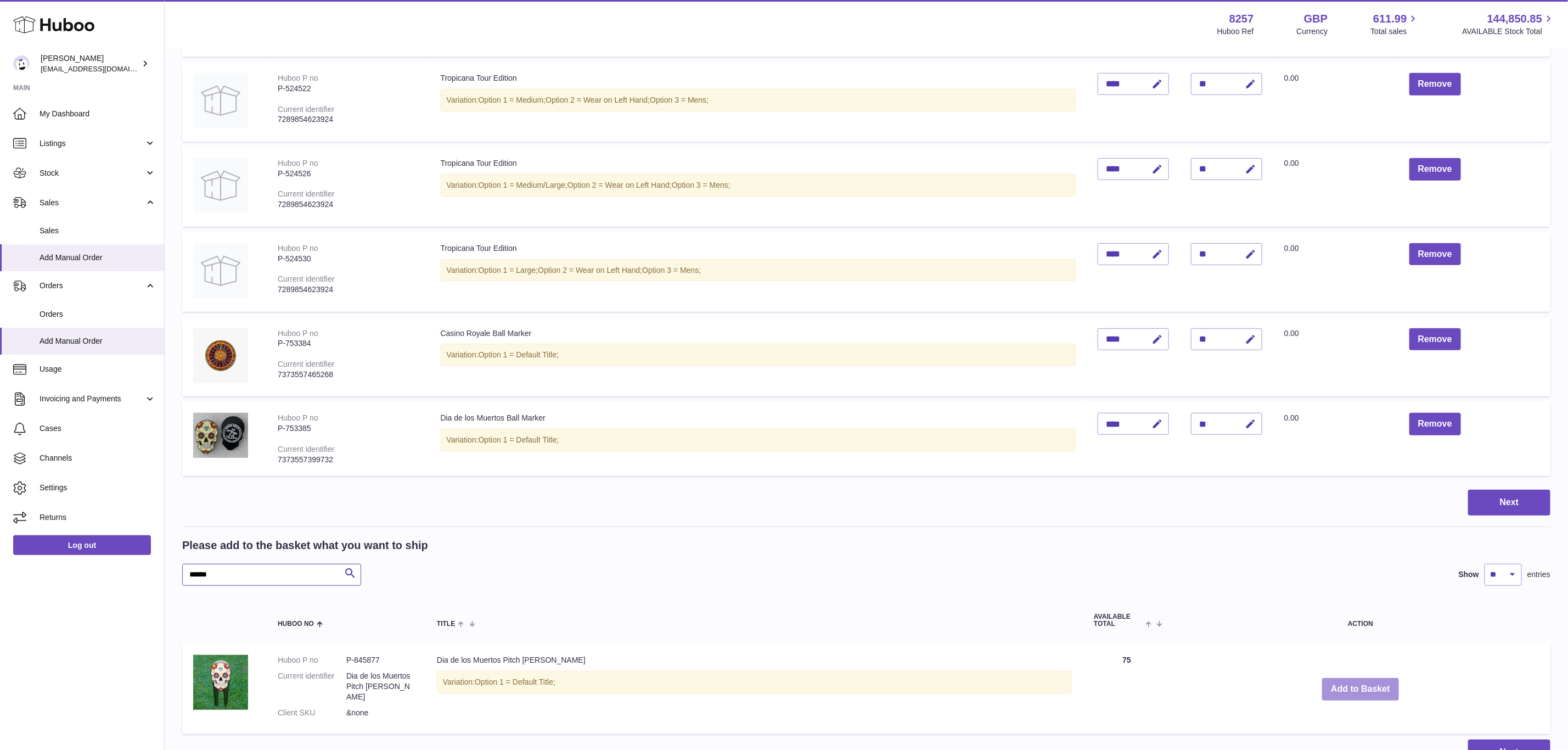
type input "******"
click at [1346, 686] on button "Add to Basket" at bounding box center [1361, 689] width 77 height 22
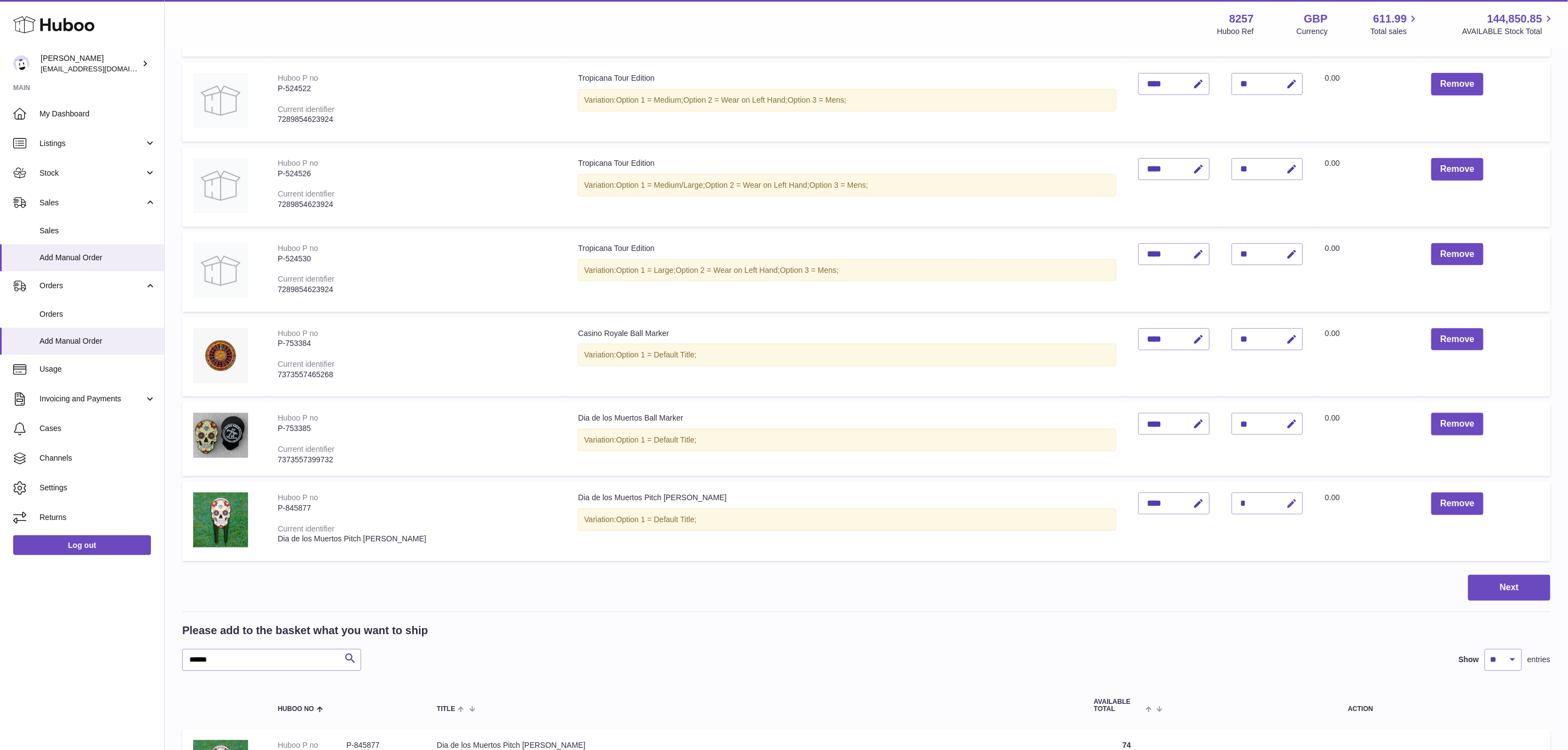
click at [1298, 502] on icon "button" at bounding box center [1291, 503] width 11 height 11
type input "**"
click at [1280, 495] on button "submit" at bounding box center [1290, 503] width 21 height 17
drag, startPoint x: 198, startPoint y: 653, endPoint x: 104, endPoint y: 653, distance: 94.0
click at [108, 653] on div "Huboo Don Magrane internalAdmin-8257@internal.huboo.com Main My Dashboard Listi…" at bounding box center [784, 265] width 1568 height 1344
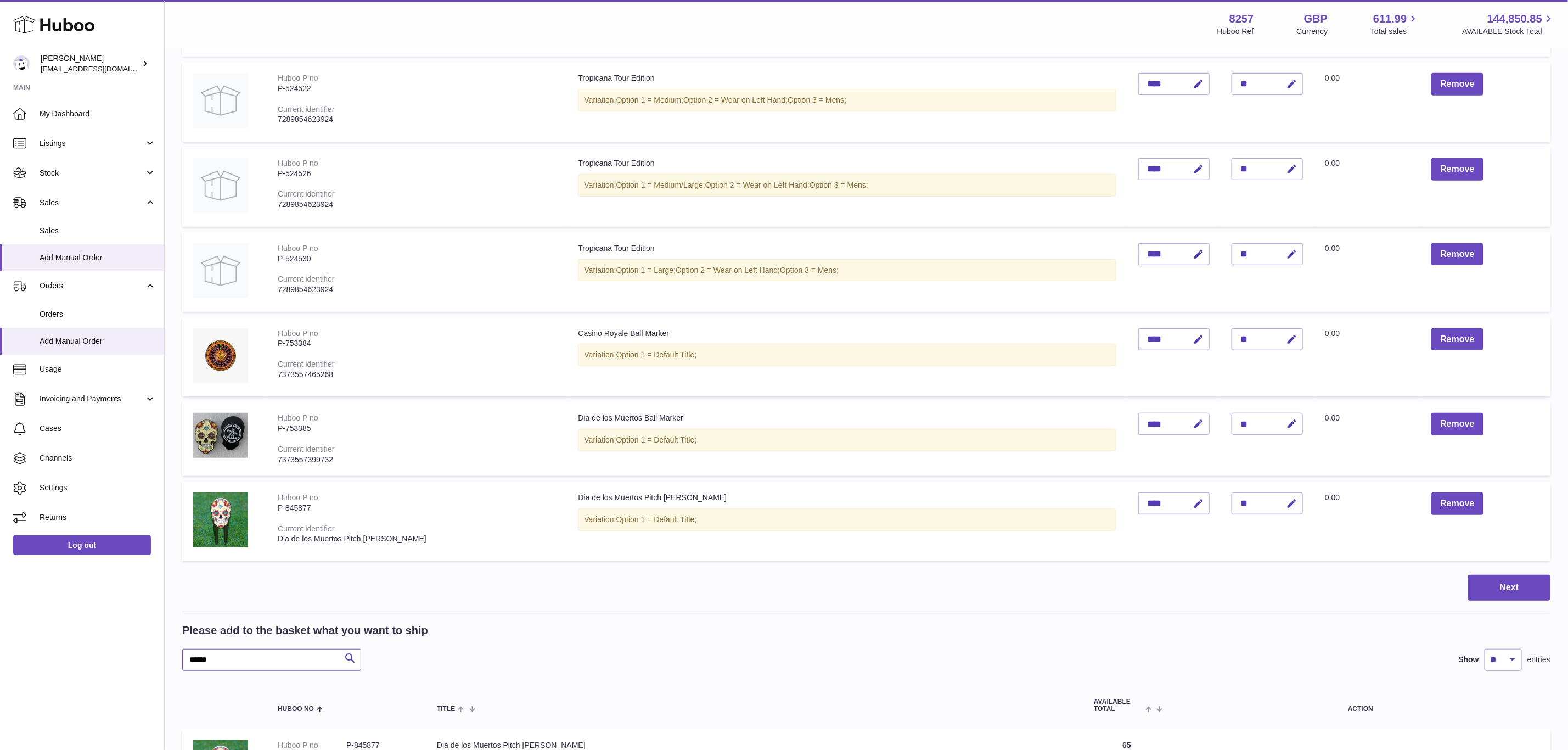
paste input "text"
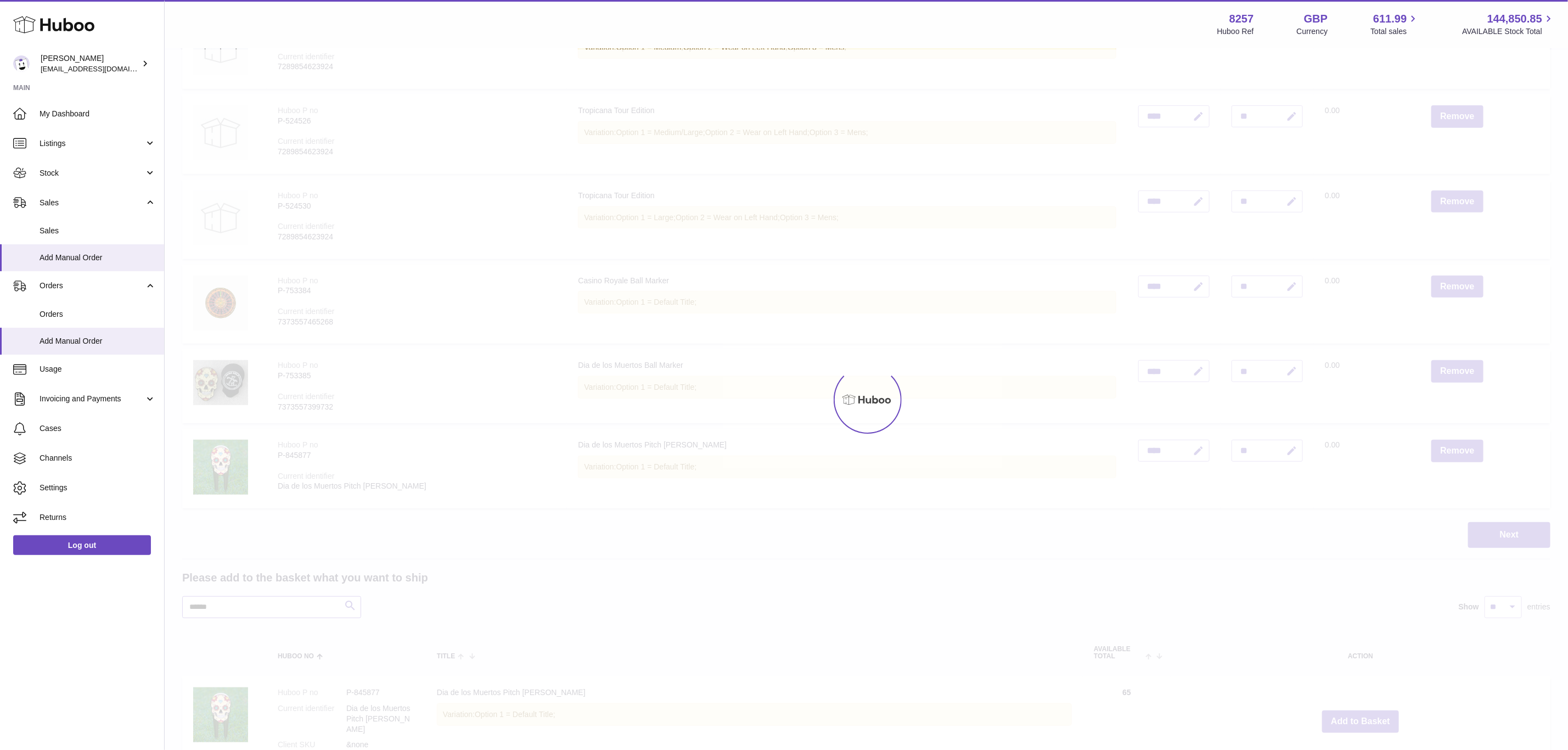
scroll to position [490, 0]
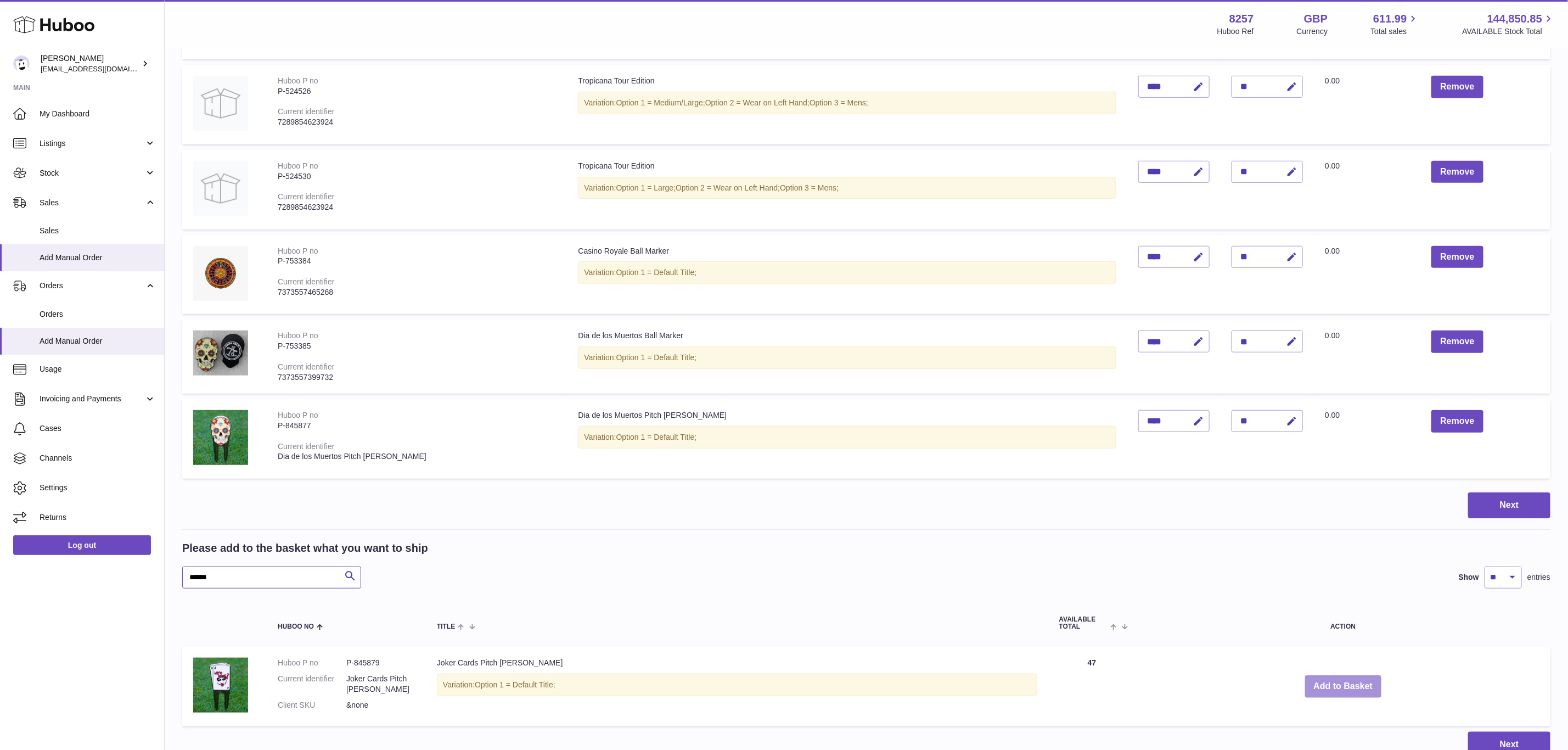
type input "******"
click at [1328, 679] on button "Add to Basket" at bounding box center [1343, 686] width 77 height 22
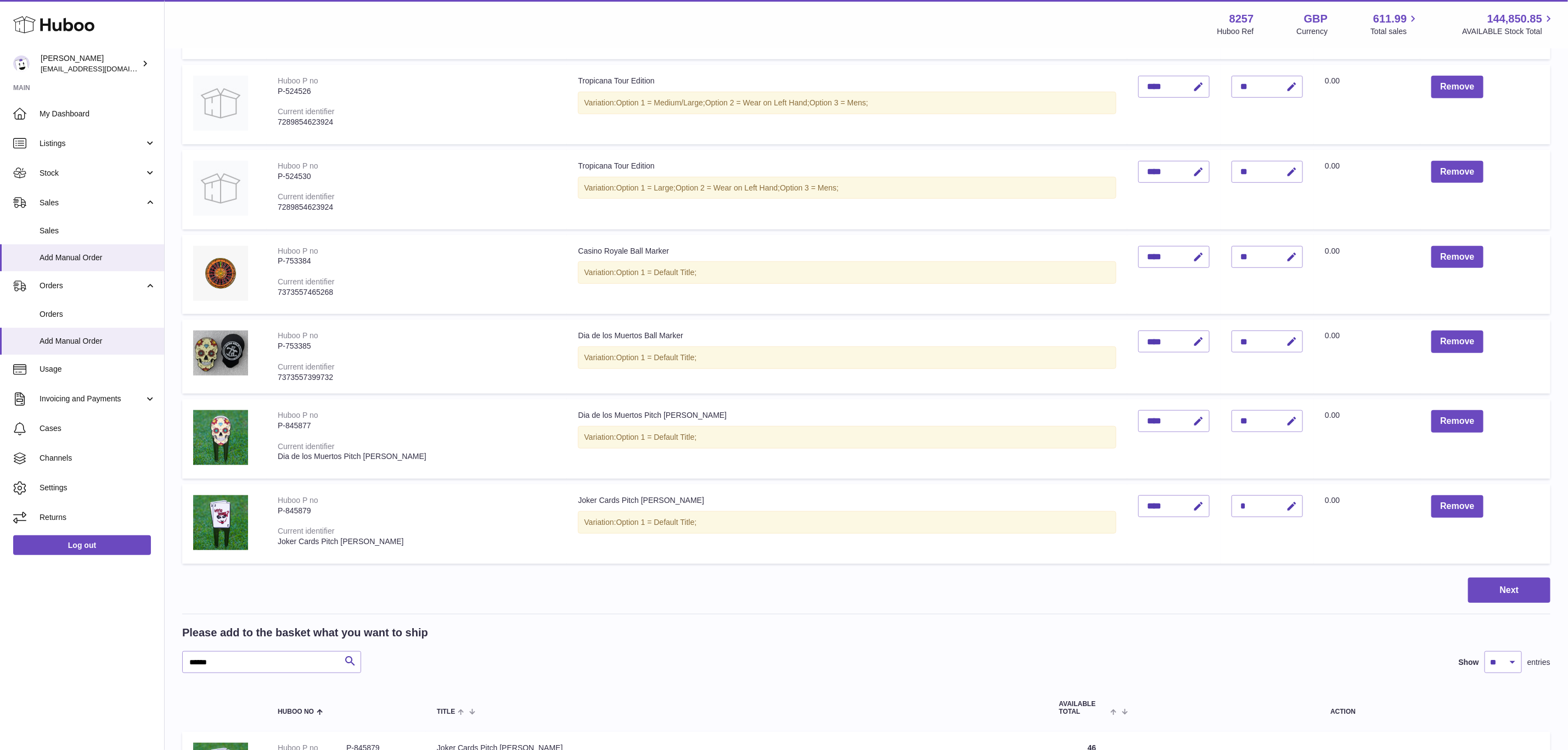
click at [1314, 507] on td "Quantity *" at bounding box center [1267, 524] width 94 height 79
click at [1298, 507] on icon "button" at bounding box center [1291, 506] width 11 height 11
type input "**"
click at [1280, 497] on button "submit" at bounding box center [1290, 505] width 21 height 17
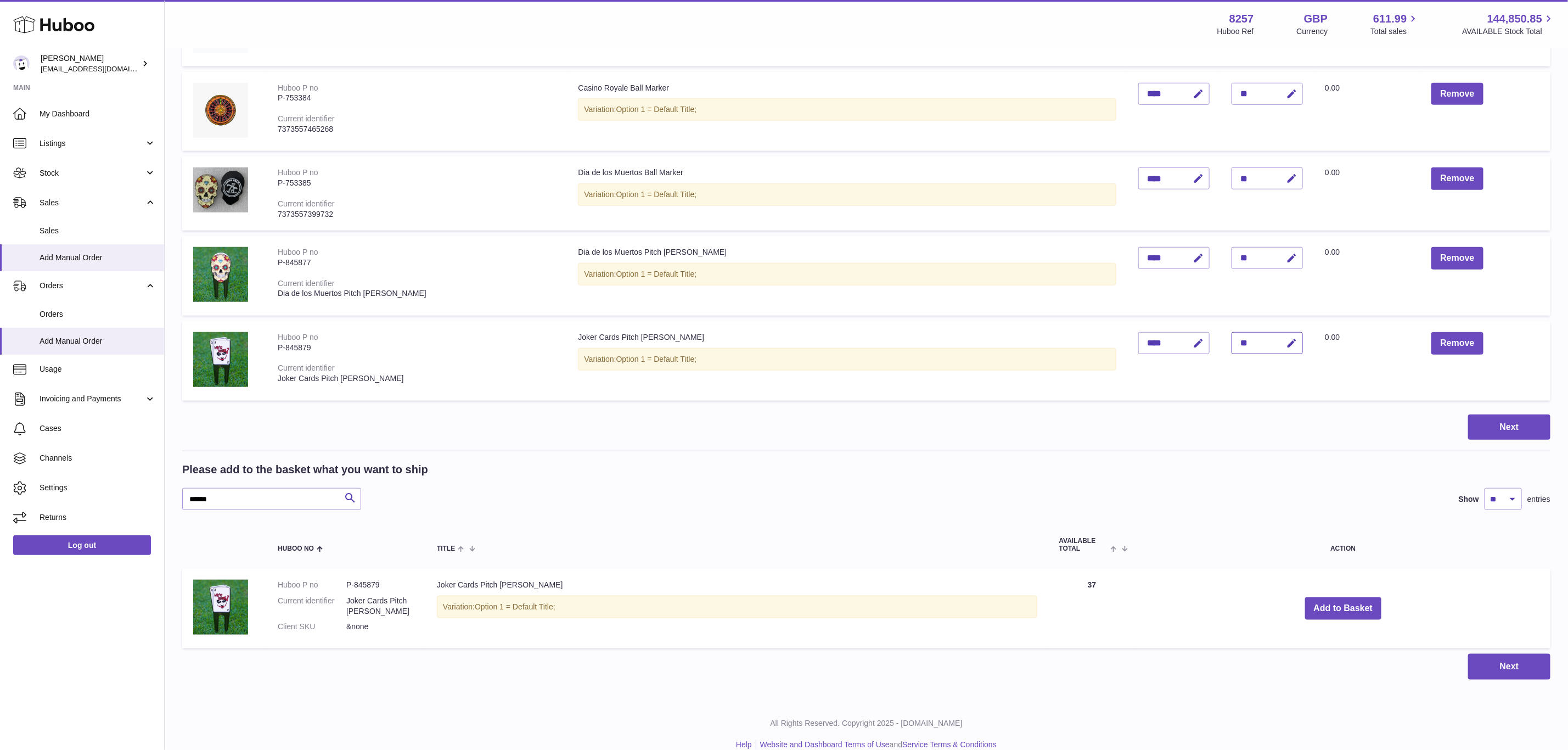
scroll to position [654, 0]
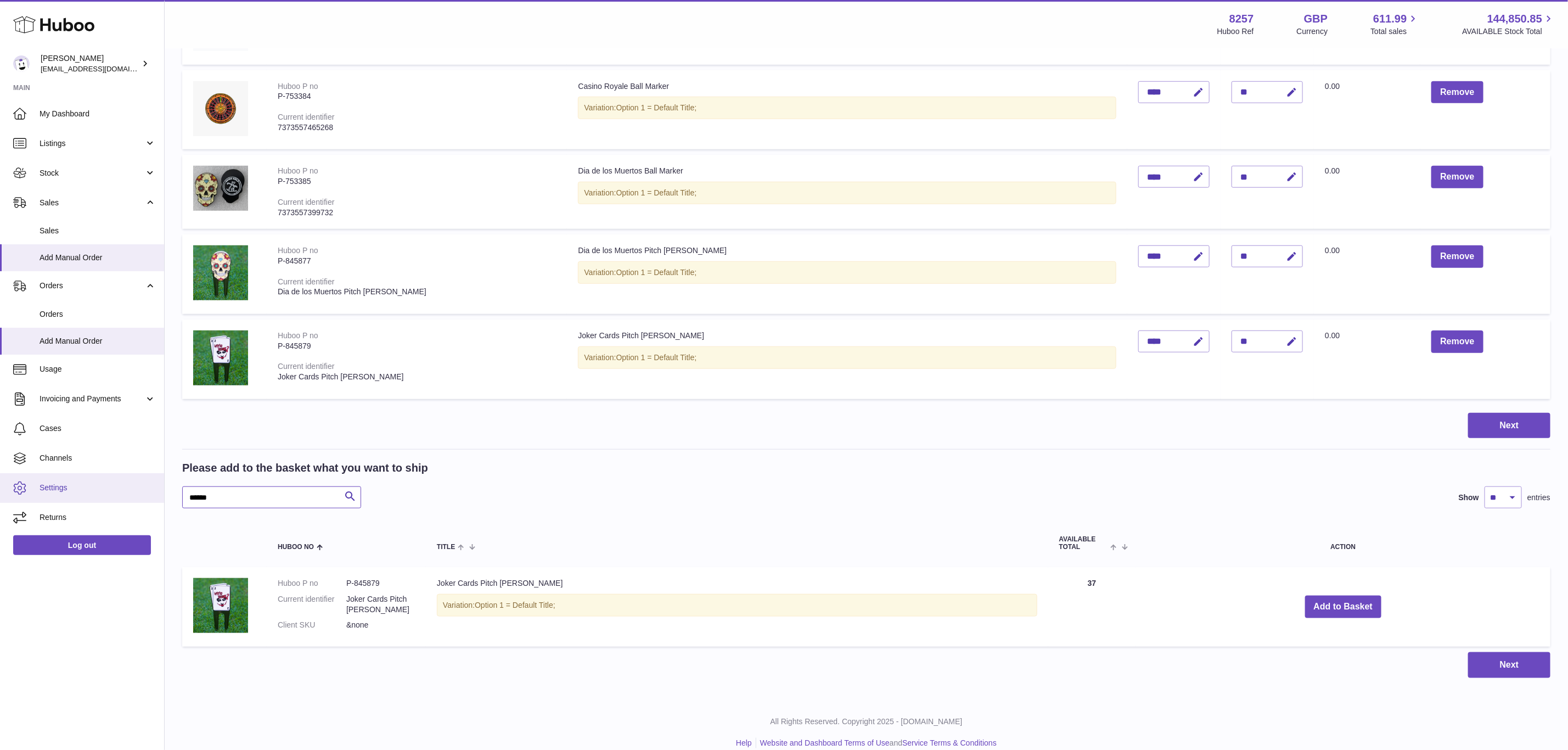
drag, startPoint x: 255, startPoint y: 491, endPoint x: 100, endPoint y: 501, distance: 155.3
click at [103, 501] on div "Huboo Don Magrane internalAdmin-8257@internal.huboo.com Main My Dashboard Listi…" at bounding box center [784, 55] width 1568 height 1419
paste input "text"
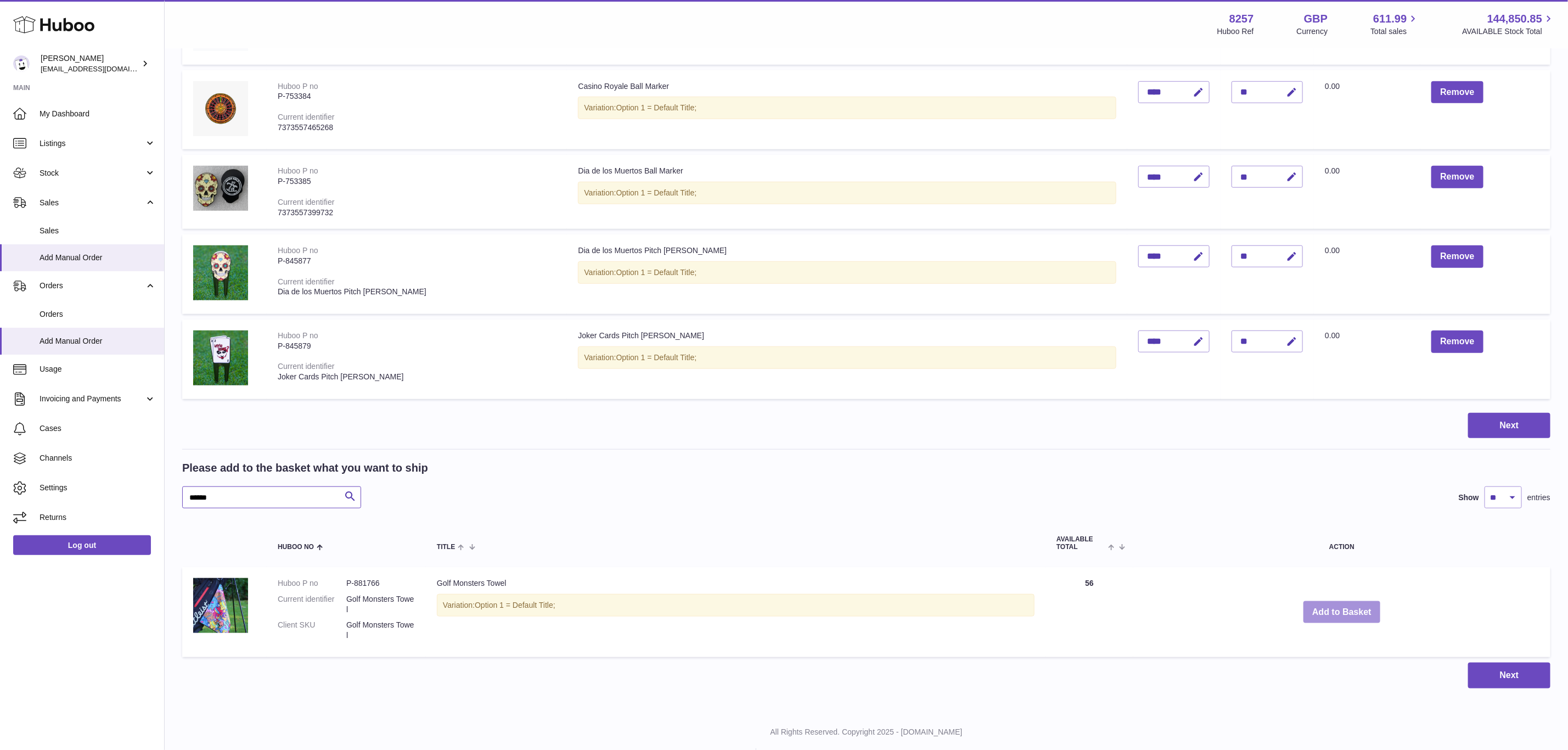
type input "******"
click at [1334, 608] on button "Add to Basket" at bounding box center [1342, 612] width 77 height 22
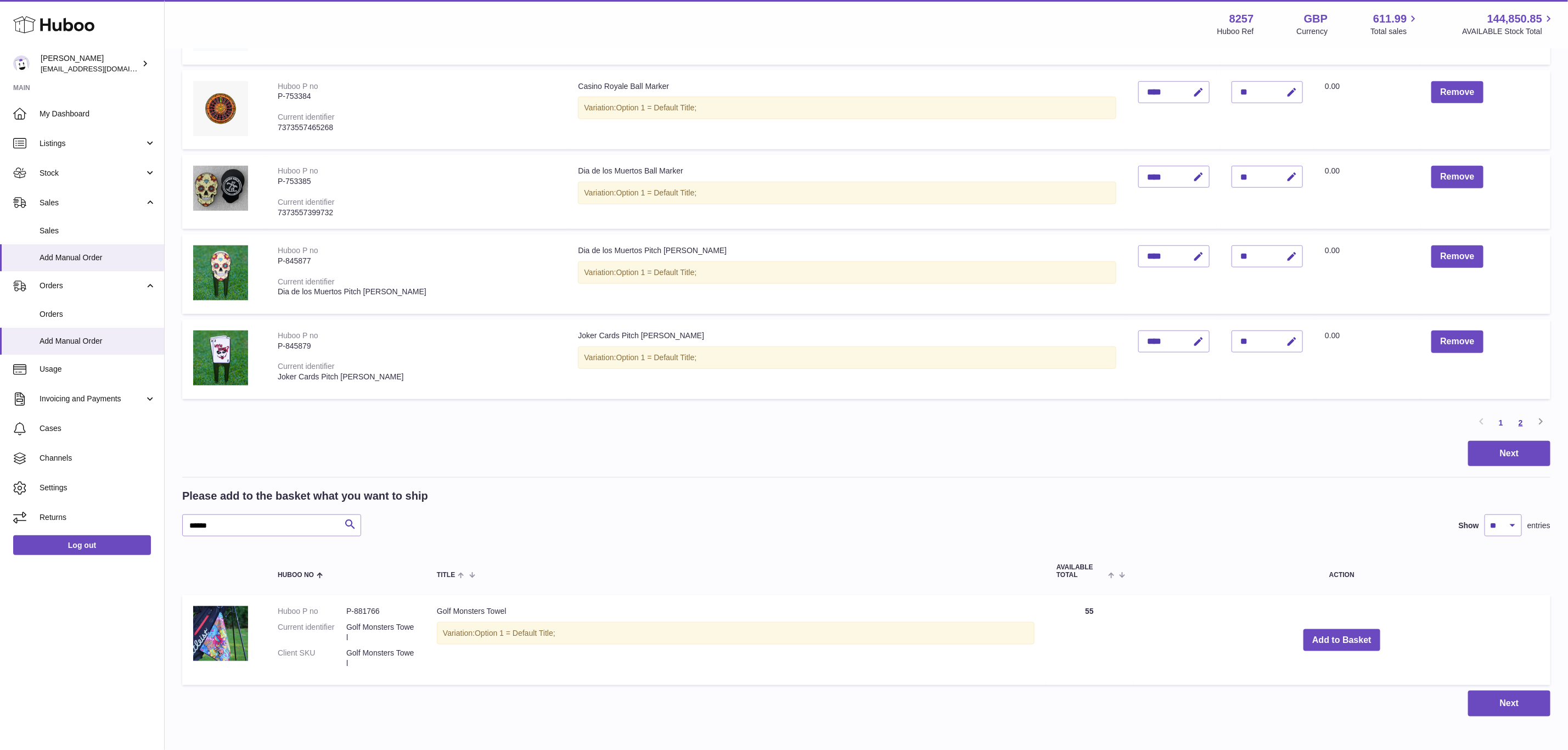
click at [1520, 415] on link "2" at bounding box center [1521, 422] width 19 height 19
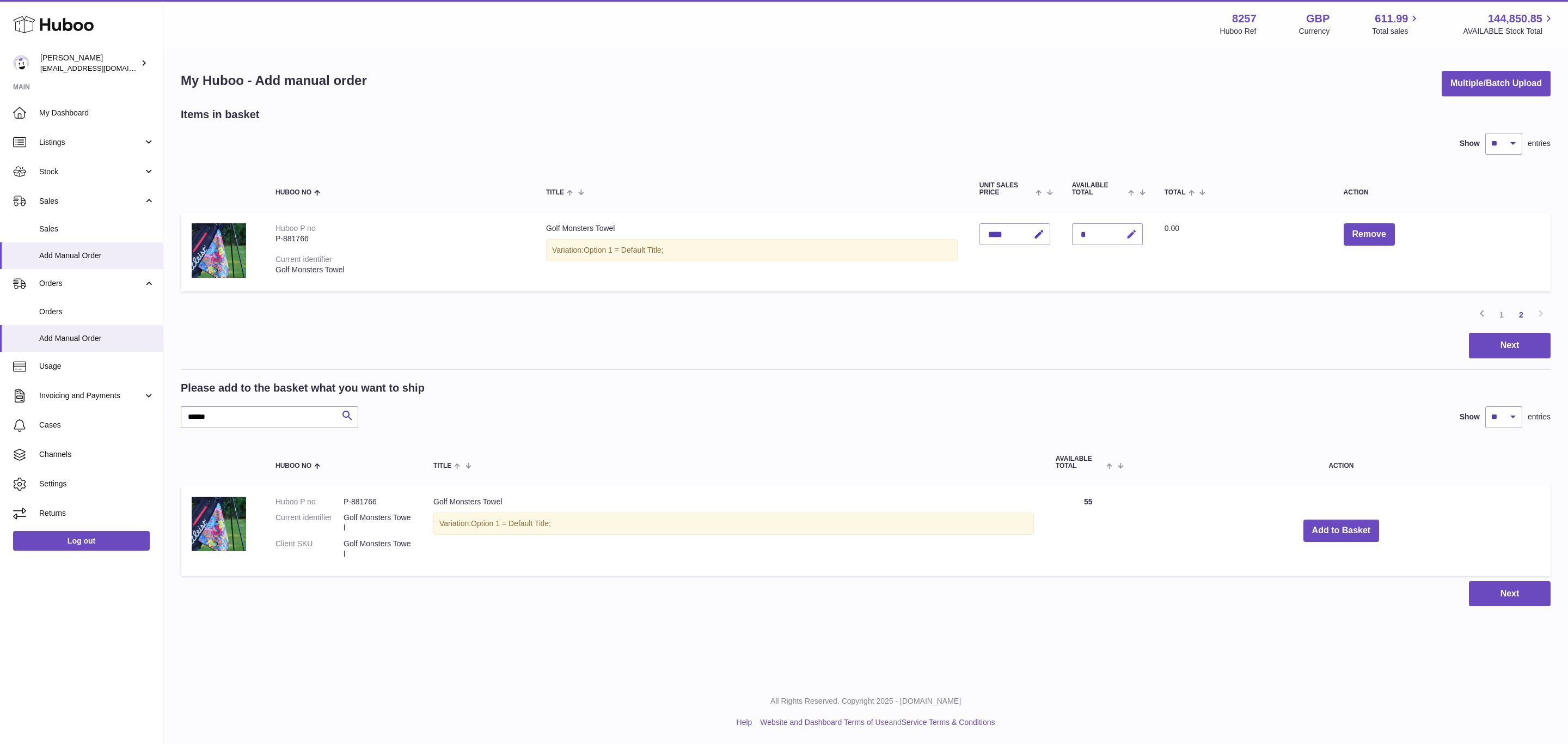
click at [1137, 238] on icon "button" at bounding box center [1131, 234] width 11 height 11
type input "*"
click at [1120, 226] on button "submit" at bounding box center [1131, 234] width 21 height 17
drag, startPoint x: 224, startPoint y: 416, endPoint x: 68, endPoint y: 412, distance: 156.1
click at [71, 412] on div "Huboo Don Magrane internalAdmin-8257@internal.huboo.com Main My Dashboard Listi…" at bounding box center [784, 372] width 1568 height 744
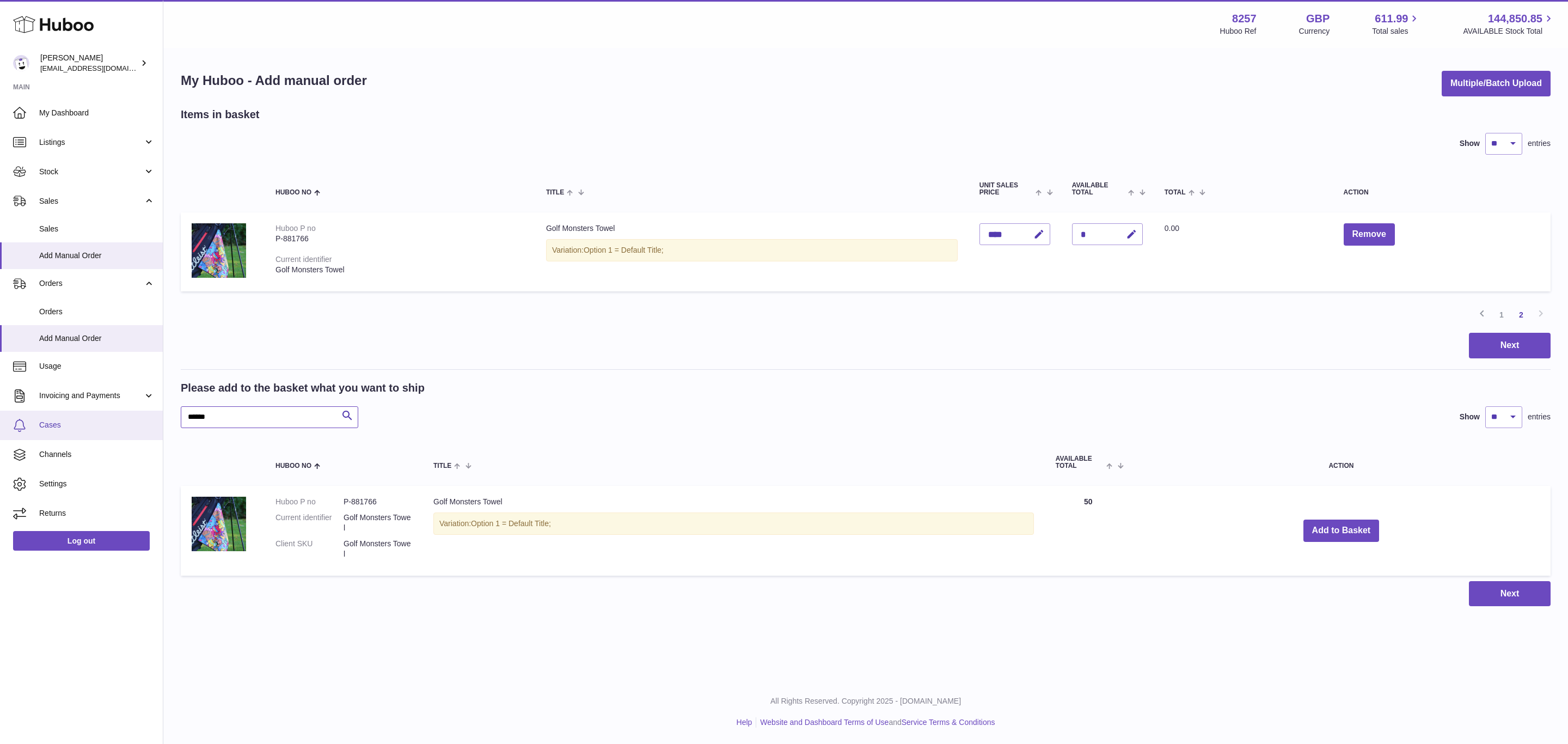
paste input "text"
type input "******"
click at [1335, 530] on button "Add to Basket" at bounding box center [1342, 531] width 76 height 22
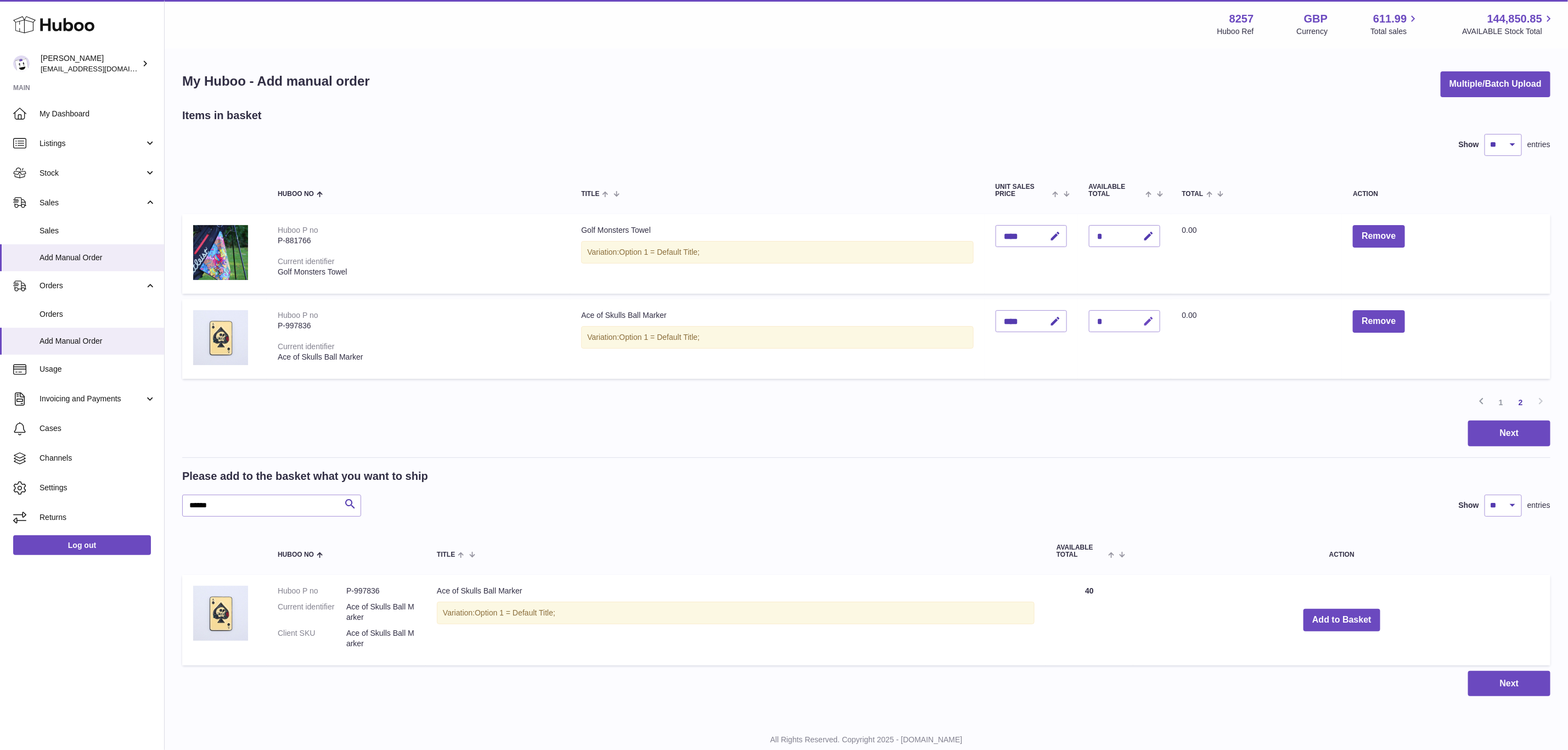
click at [1155, 324] on icon "button" at bounding box center [1149, 321] width 11 height 11
type input "**"
click at [1138, 312] on button "submit" at bounding box center [1148, 320] width 21 height 17
drag, startPoint x: 237, startPoint y: 504, endPoint x: 115, endPoint y: 496, distance: 122.3
click at [116, 496] on div "Huboo Don Magrane internalAdmin-8257@internal.huboo.com Main My Dashboard Listi…" at bounding box center [784, 391] width 1568 height 783
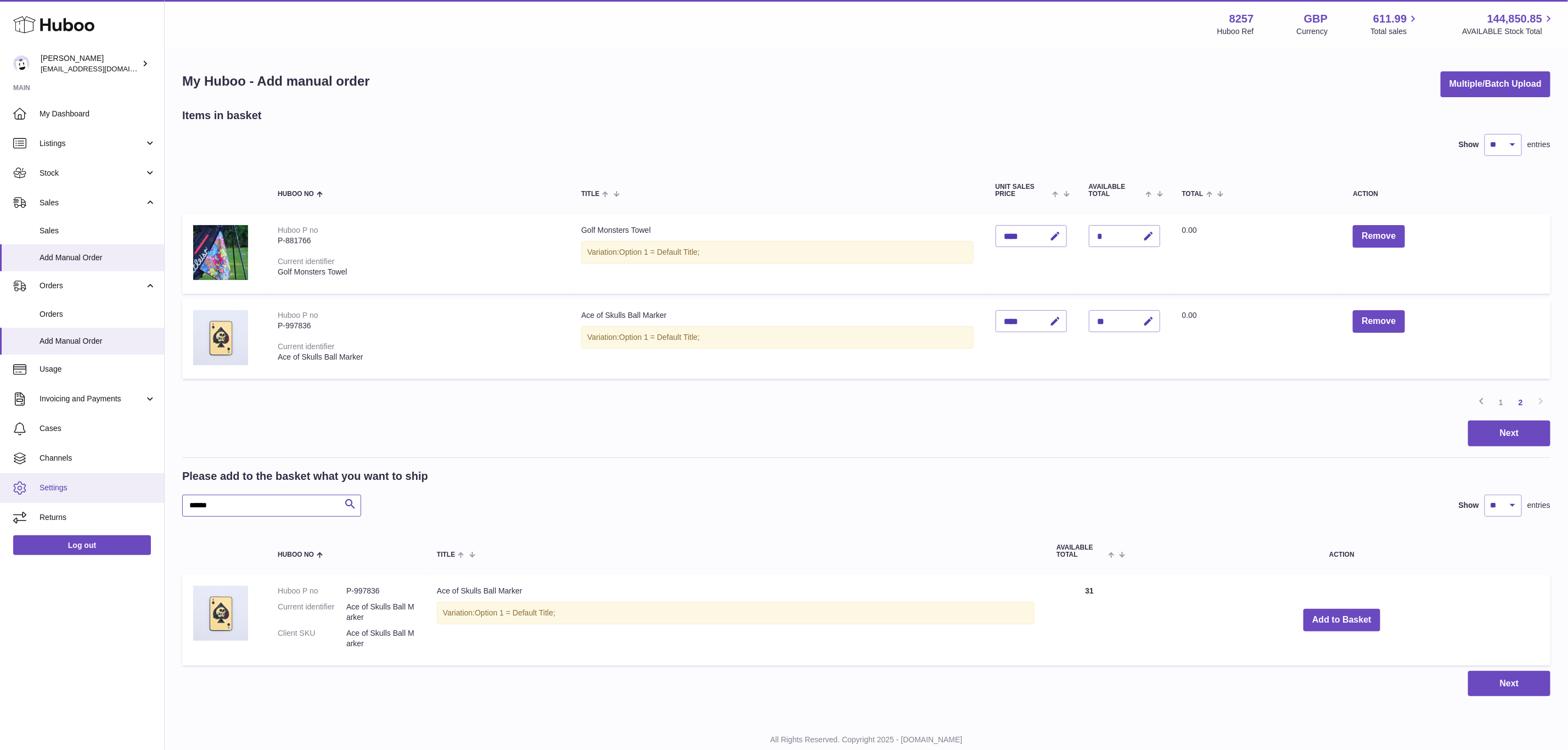
paste input "text"
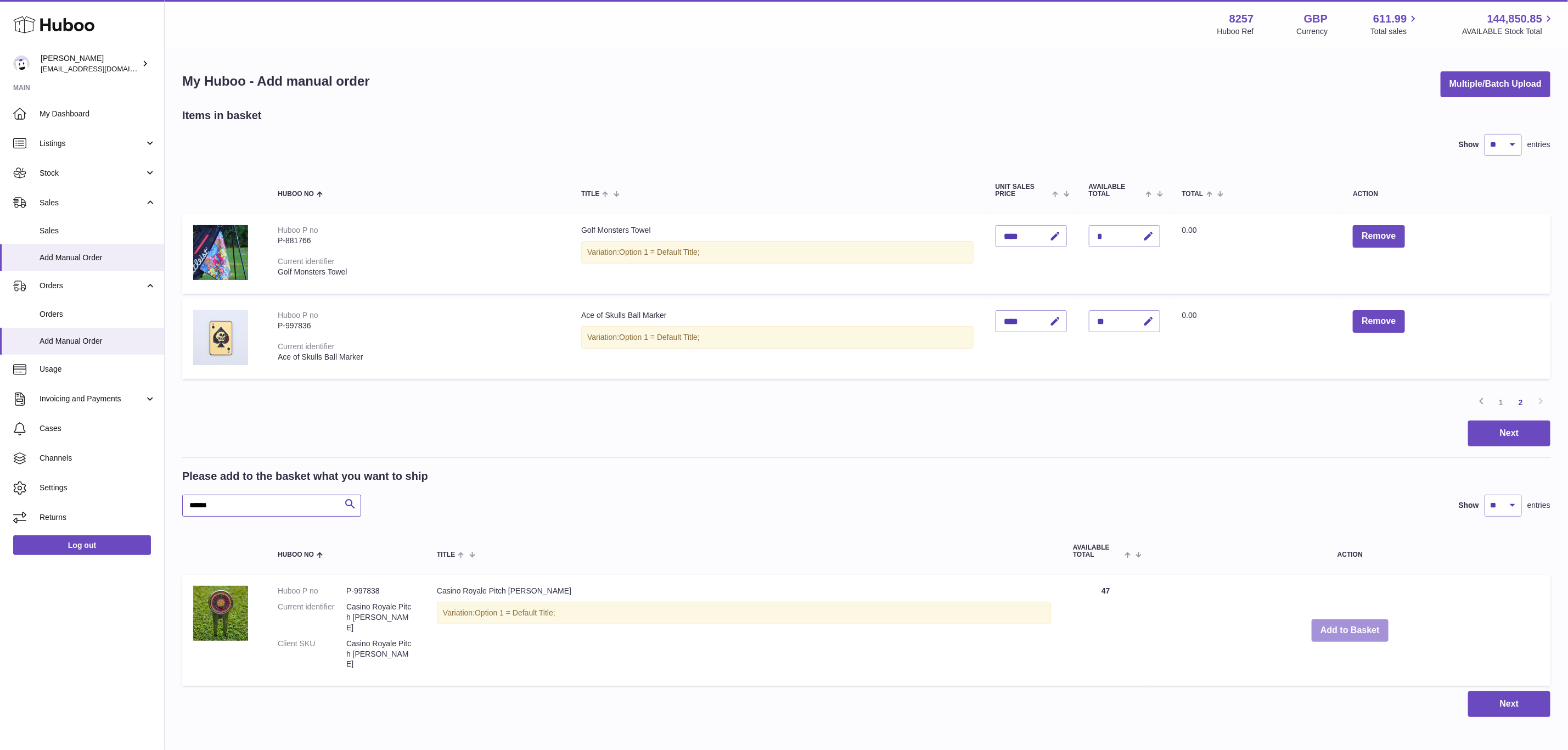
type input "******"
click at [1341, 619] on button "Add to Basket" at bounding box center [1350, 630] width 77 height 22
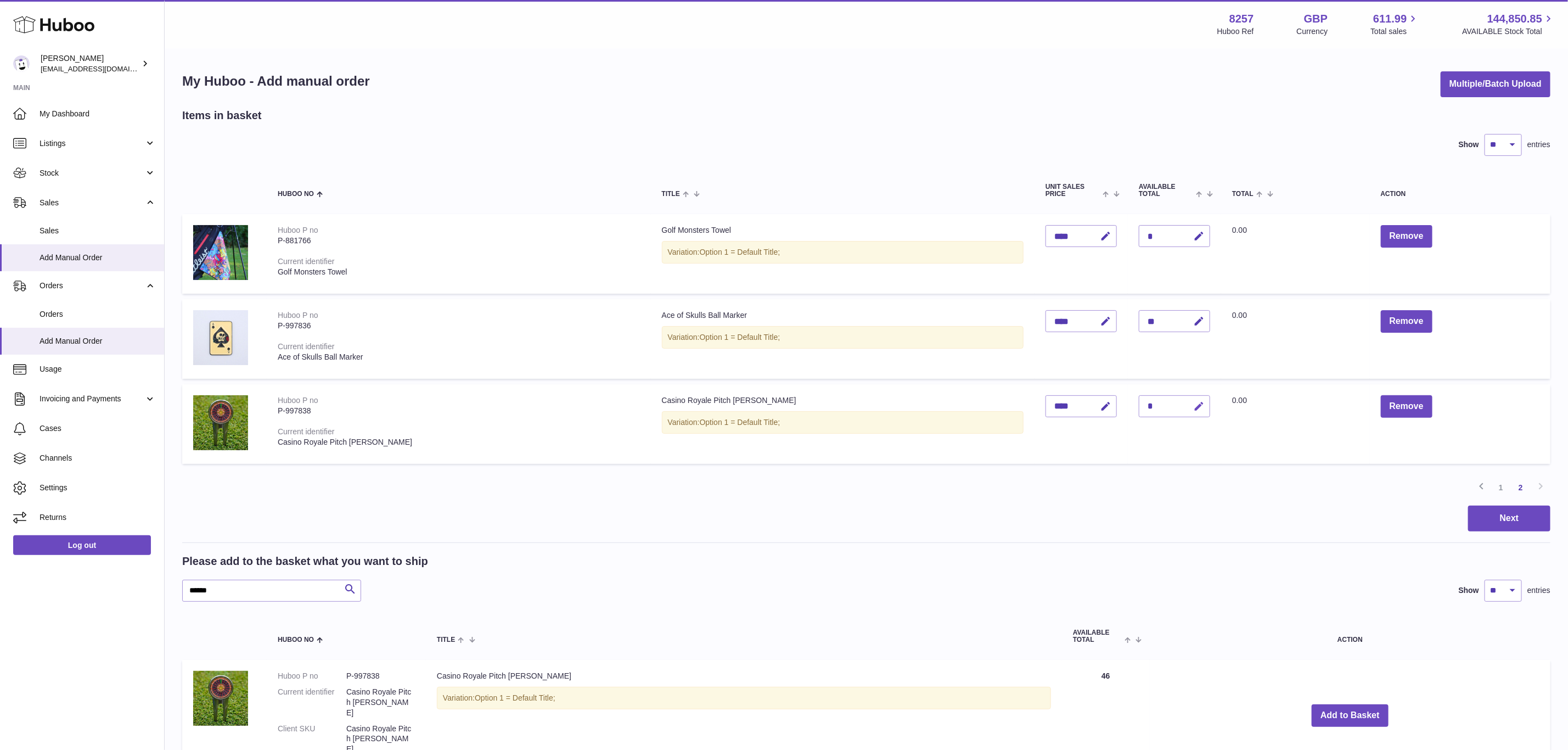
click at [1196, 400] on icon "button" at bounding box center [1198, 406] width 11 height 11
type input "**"
click at [1187, 397] on button "submit" at bounding box center [1198, 406] width 21 height 17
drag, startPoint x: 236, startPoint y: 595, endPoint x: 147, endPoint y: 586, distance: 89.5
click at [147, 586] on div "Huboo Don Magrane internalAdmin-8257@internal.huboo.com Main My Dashboard Listi…" at bounding box center [784, 444] width 1568 height 888
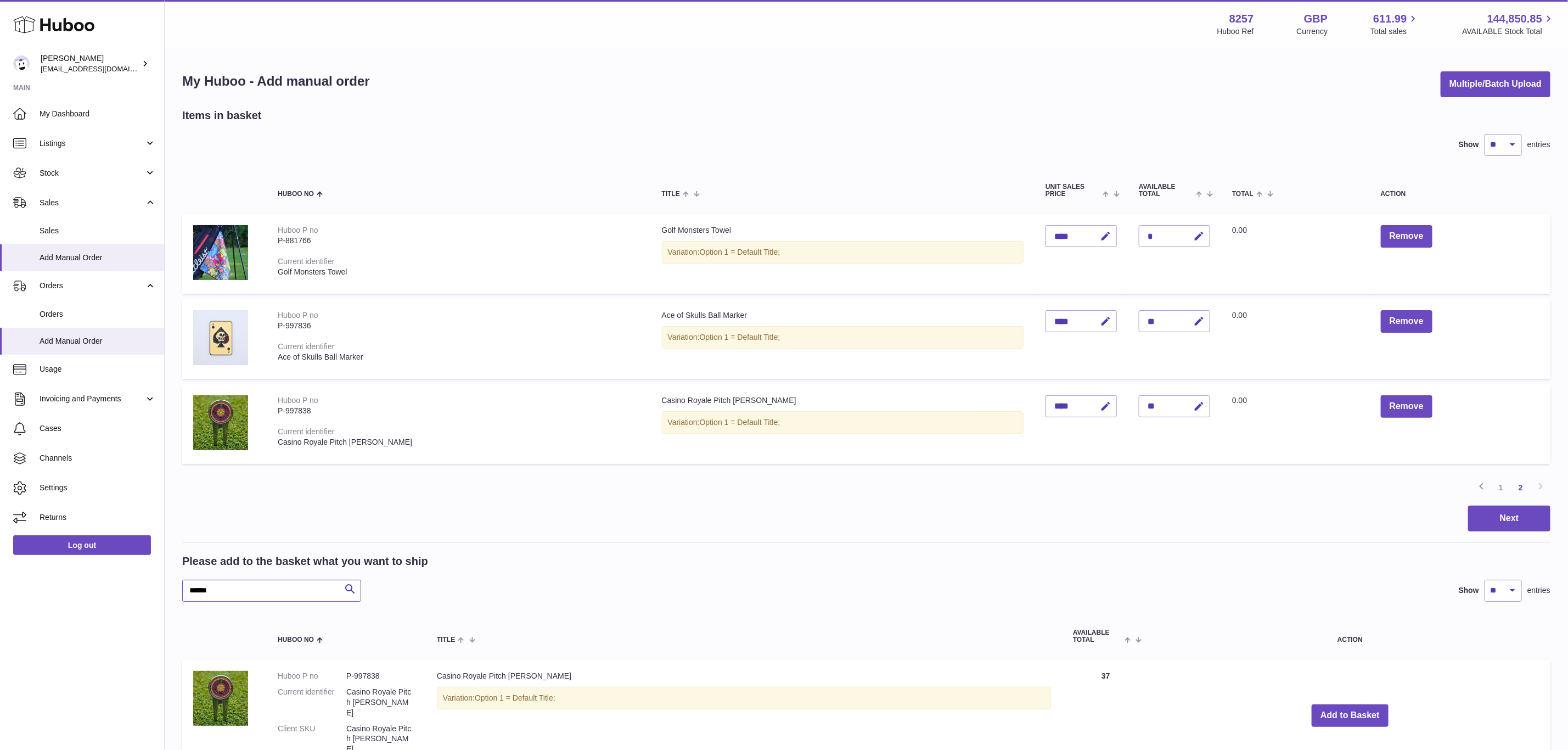
paste input "*"
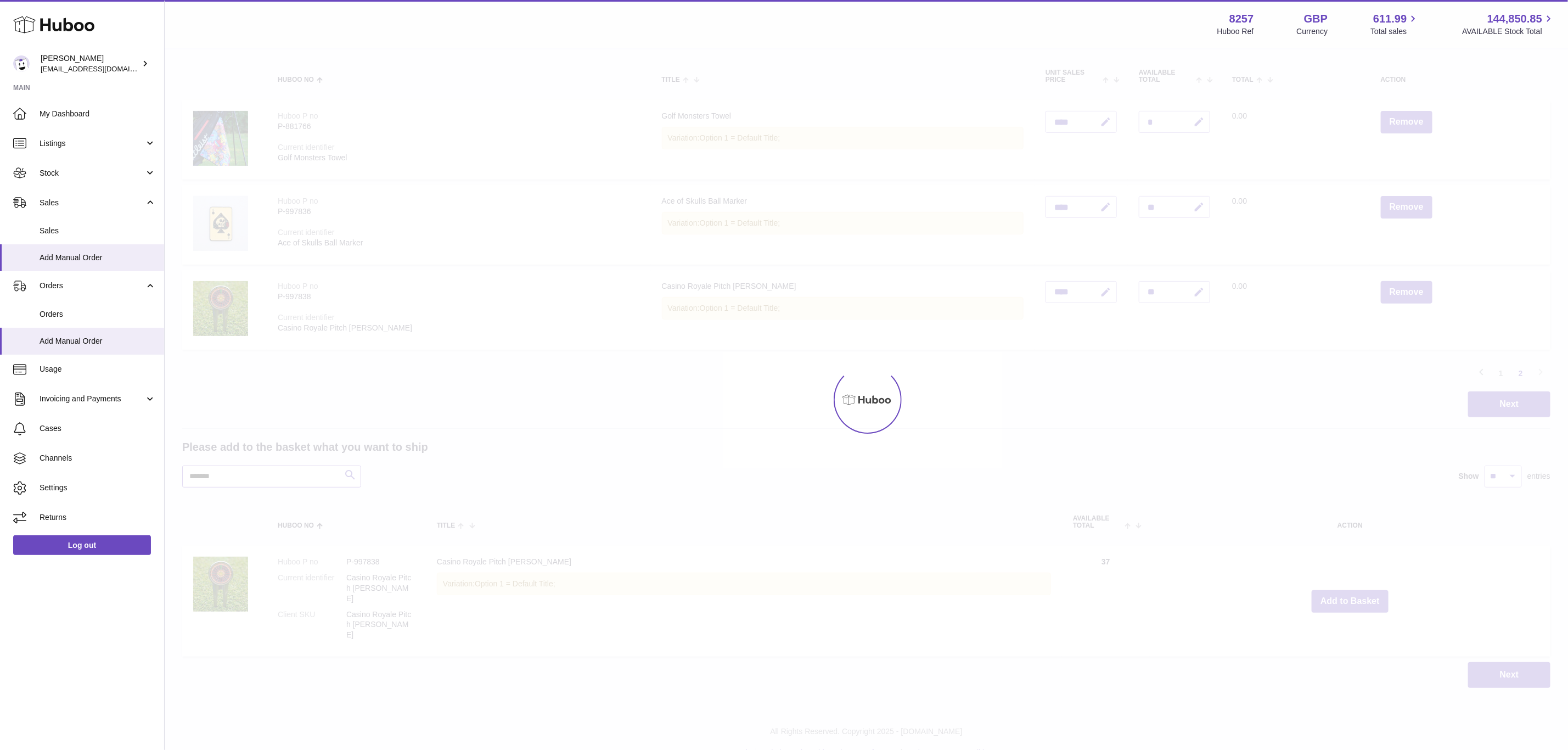
scroll to position [104, 0]
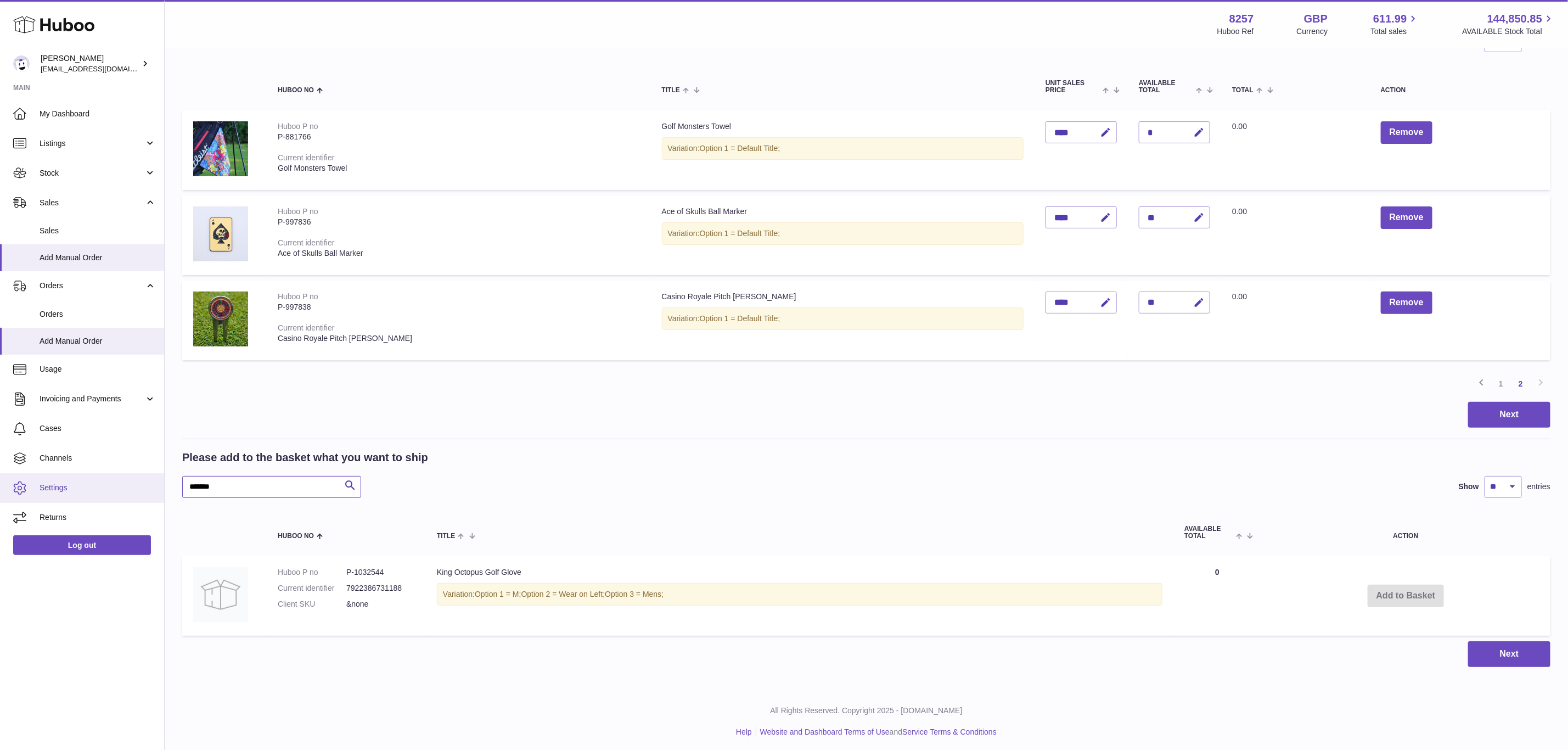
drag, startPoint x: 246, startPoint y: 487, endPoint x: 79, endPoint y: 491, distance: 167.0
click at [81, 491] on div "Huboo Don Magrane internalAdmin-8257@internal.huboo.com Main My Dashboard Listi…" at bounding box center [784, 324] width 1568 height 857
paste input "text"
type input "*******"
click at [52, 234] on span "Sales" at bounding box center [97, 231] width 116 height 10
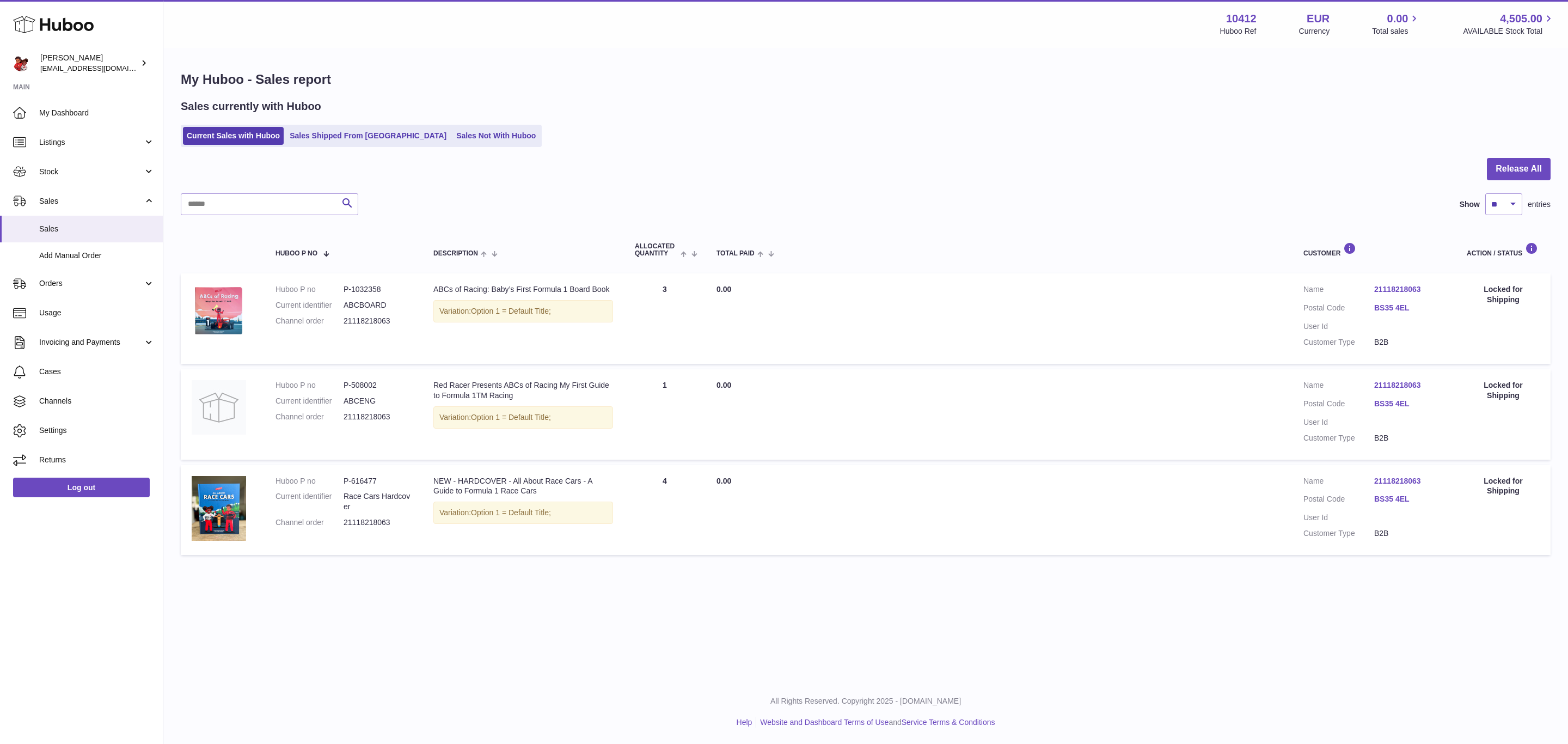
click at [569, 62] on div "My Huboo - Sales report Sales currently with Huboo Current Sales with Huboo Sal…" at bounding box center [866, 316] width 1405 height 533
